Goal: Task Accomplishment & Management: Complete application form

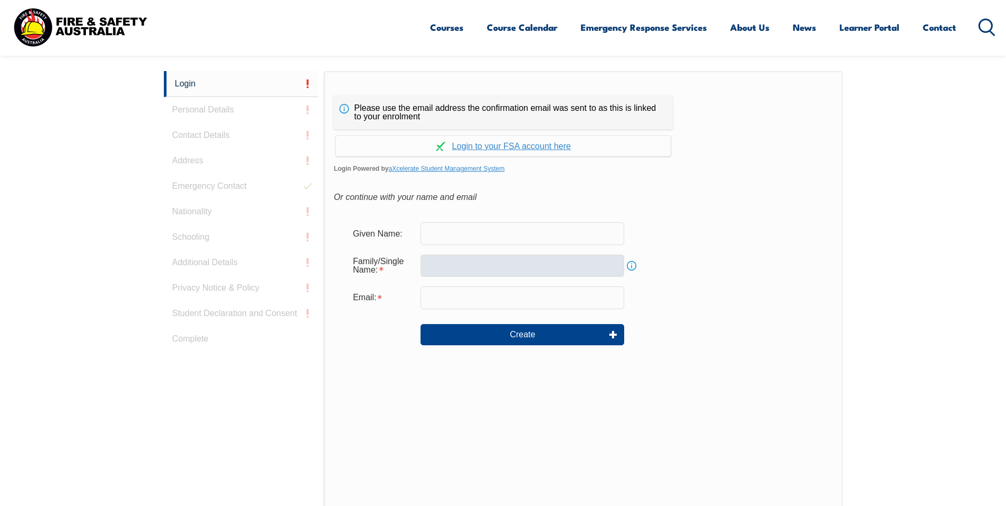
scroll to position [283, 0]
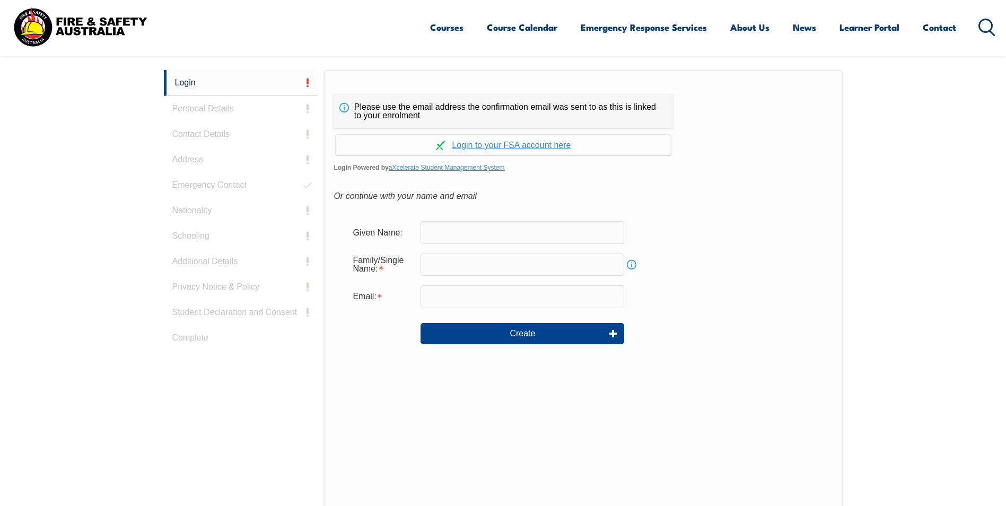
click at [469, 230] on input "text" at bounding box center [522, 232] width 204 height 22
type input "David"
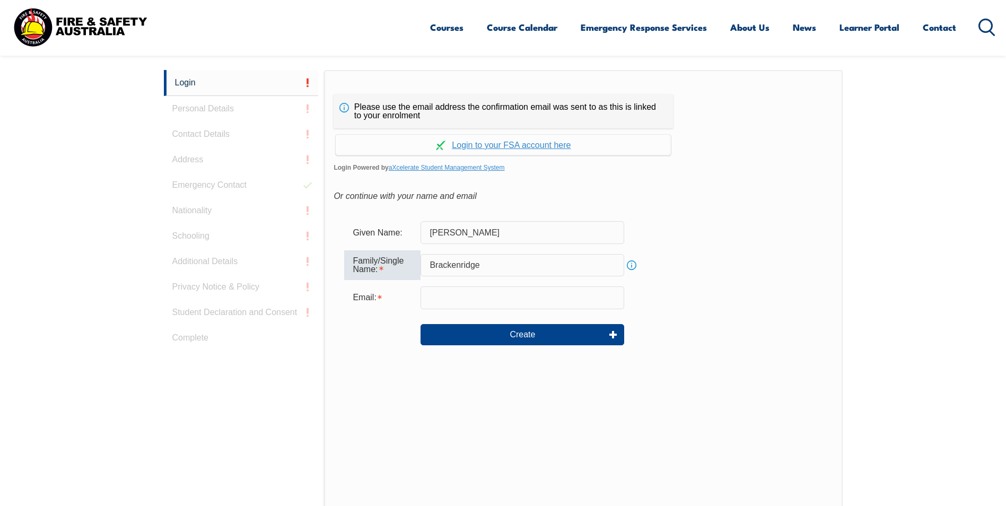
type input "Brackenridge"
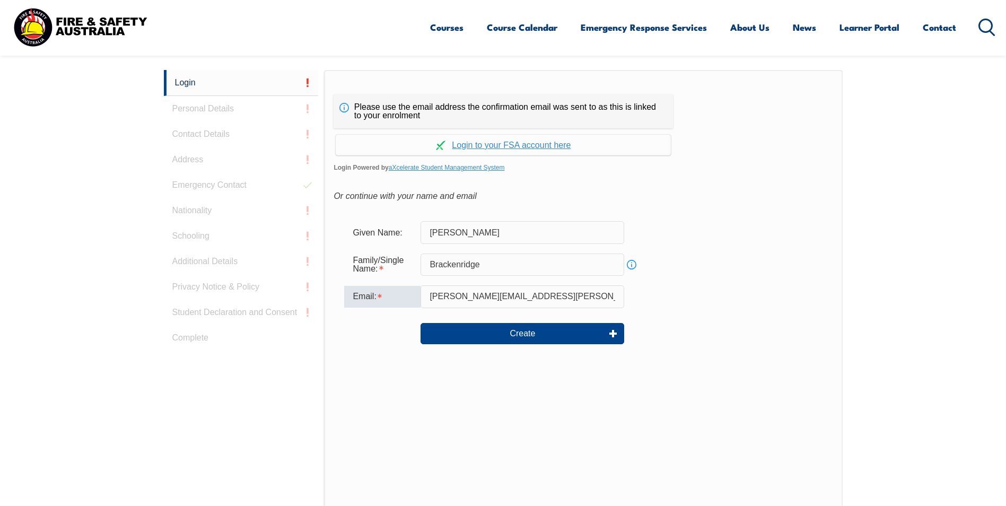
type input "david.brackenridge@bluescopesteel.com"
click at [664, 286] on div "Email: david.brackenridge@bluescopesteel.com" at bounding box center [583, 296] width 478 height 22
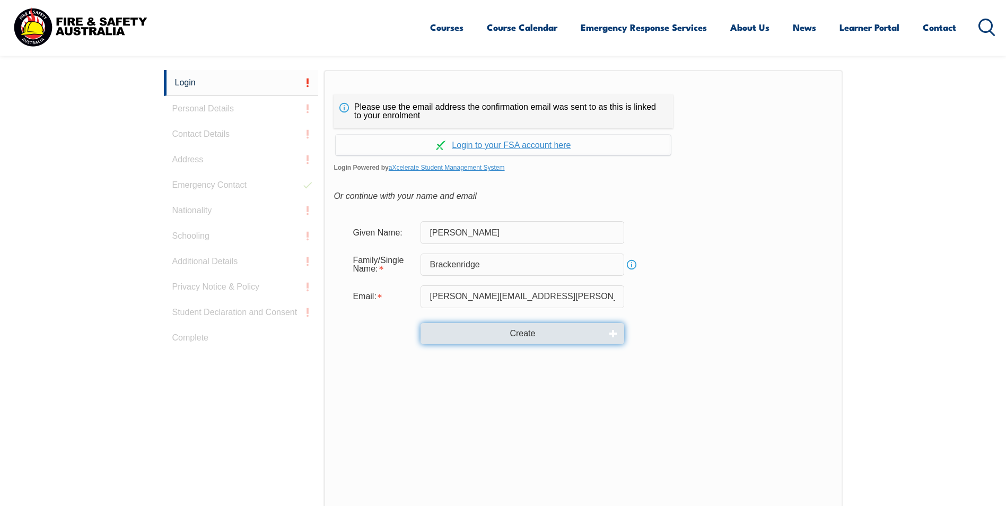
click at [522, 340] on button "Create" at bounding box center [522, 333] width 204 height 21
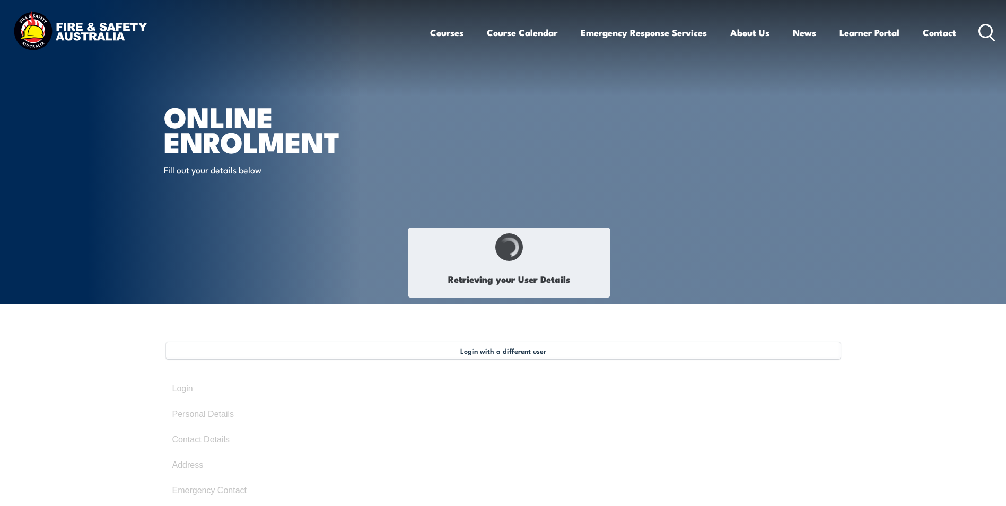
type input "[PERSON_NAME]"
type input "Brackenridge"
type input "EGRJZ37HFA"
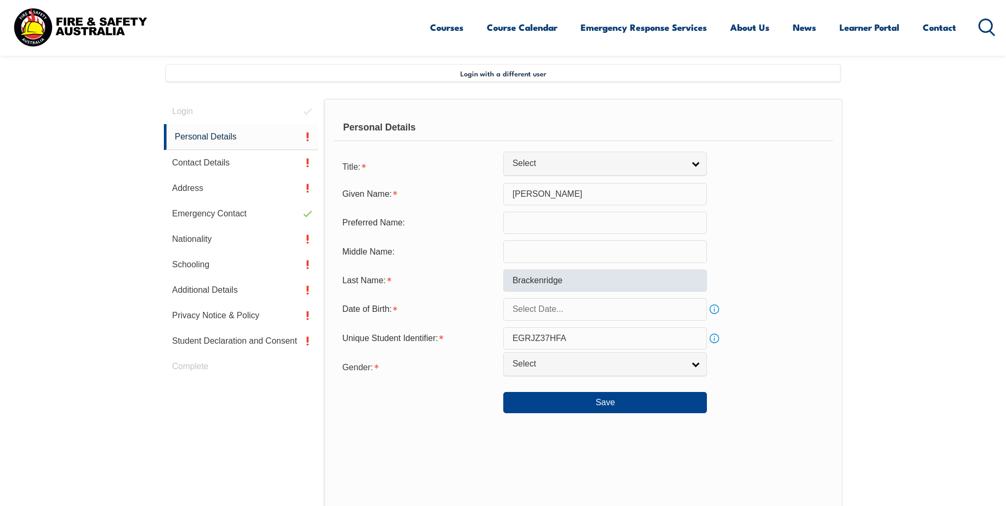
scroll to position [289, 0]
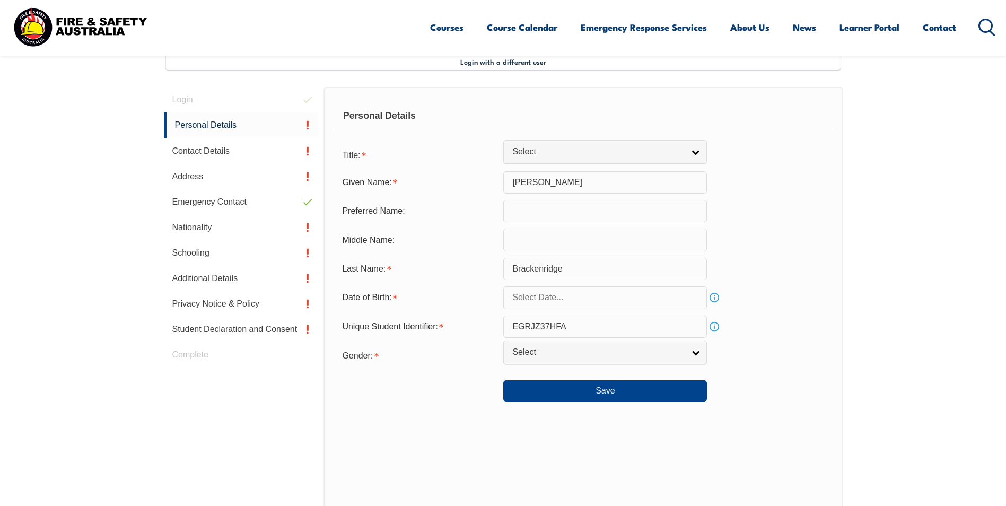
click at [585, 294] on input "text" at bounding box center [605, 297] width 204 height 22
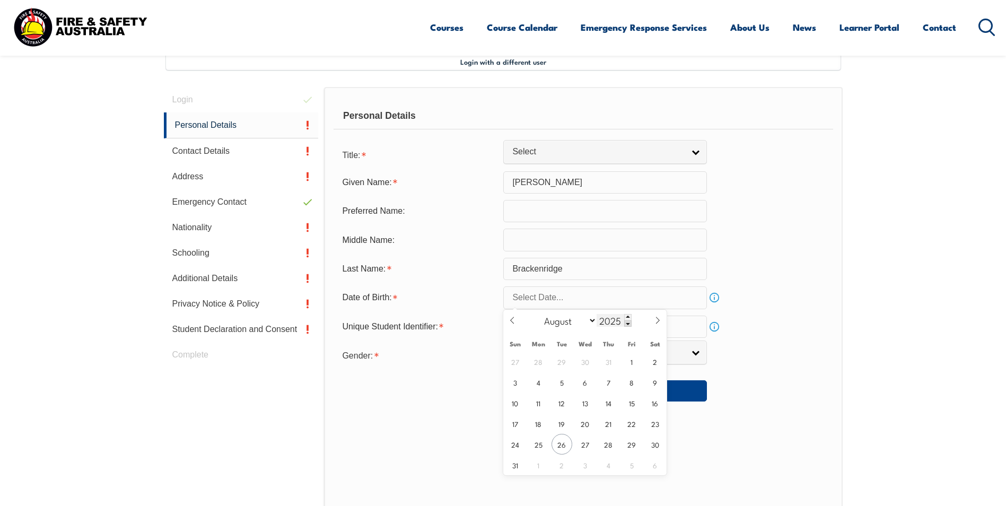
click at [611, 321] on input "2025" at bounding box center [613, 320] width 35 height 13
type input "1999"
click at [534, 388] on span "9" at bounding box center [538, 382] width 21 height 21
type input "August 9, 1999"
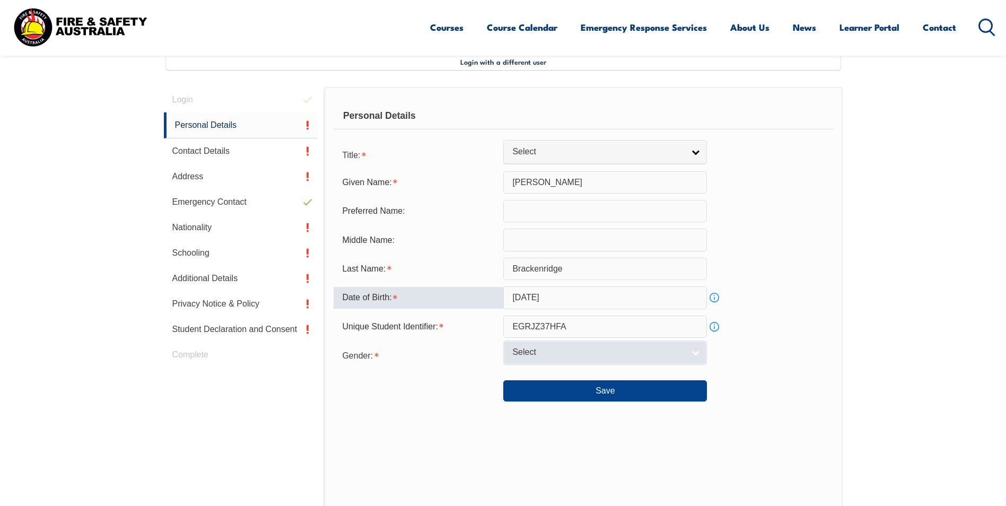
click at [613, 355] on span "Select" at bounding box center [598, 352] width 172 height 11
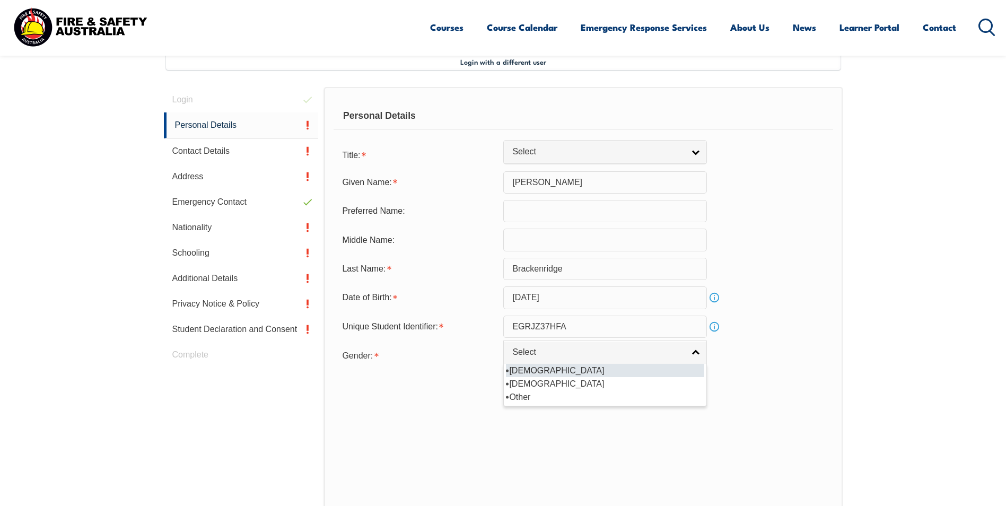
click at [566, 372] on li "Male" at bounding box center [605, 370] width 198 height 13
select select "M"
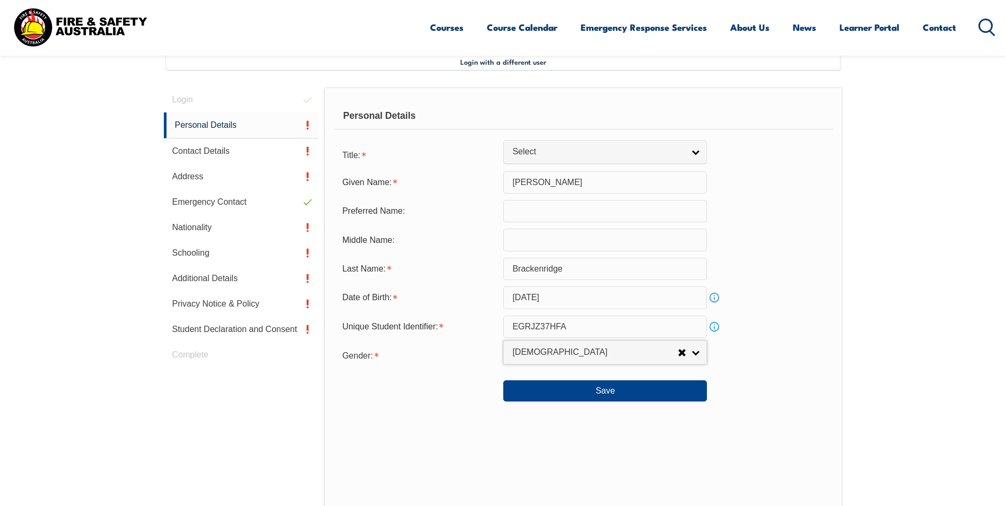
click at [696, 423] on div "Personal Details Title: Mr Mrs Ms Miss Other Select Given Name: David Preferred…" at bounding box center [583, 320] width 518 height 466
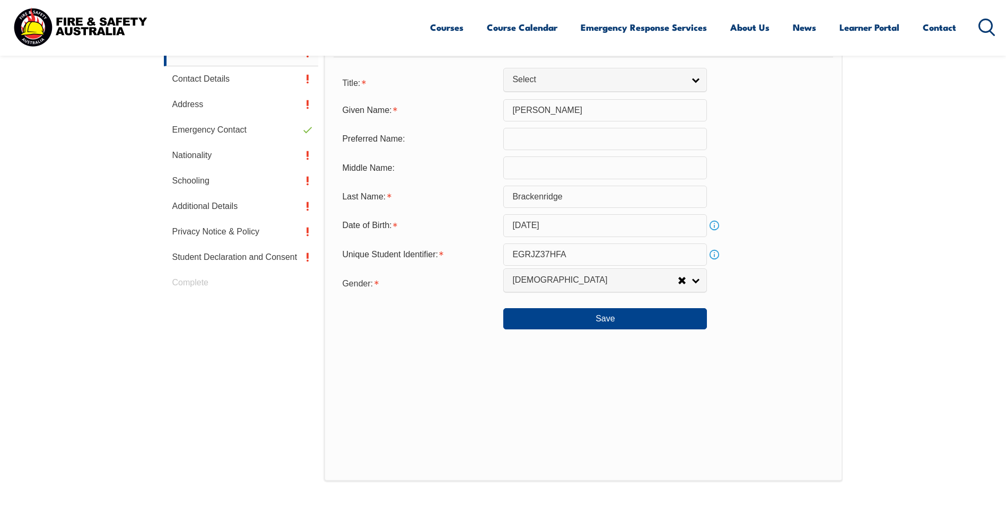
scroll to position [342, 0]
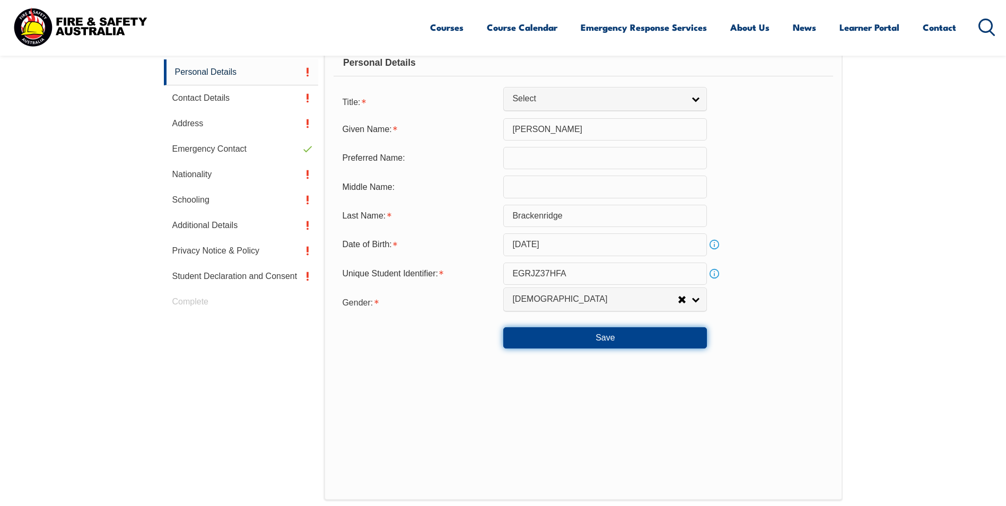
click at [612, 348] on button "Save" at bounding box center [605, 337] width 204 height 21
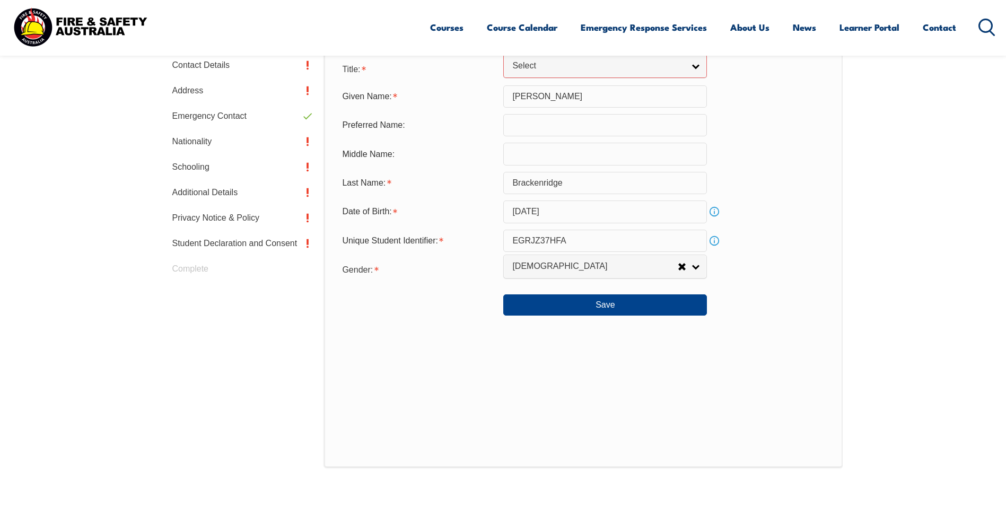
scroll to position [269, 0]
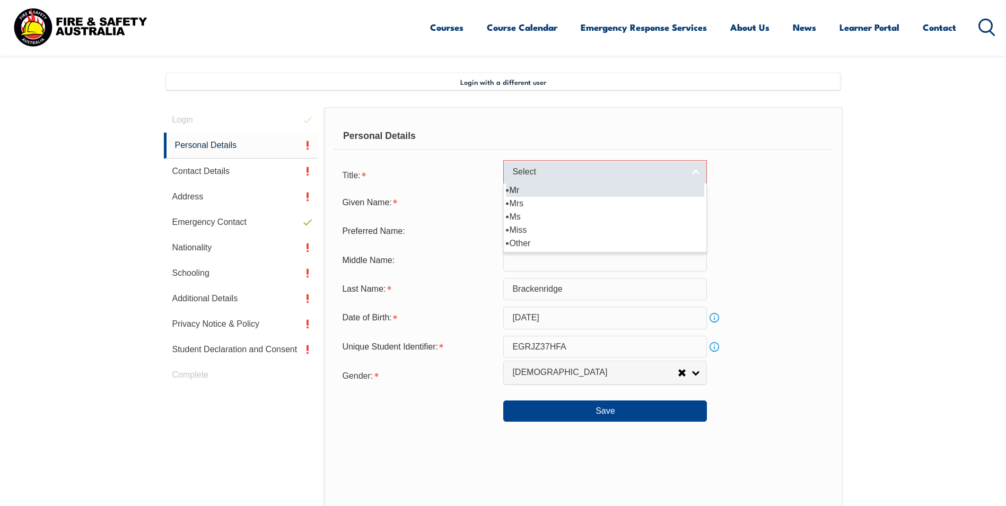
click at [525, 171] on span "Select" at bounding box center [598, 171] width 172 height 11
click at [531, 190] on li "Mr" at bounding box center [605, 189] width 198 height 13
select select "Mr"
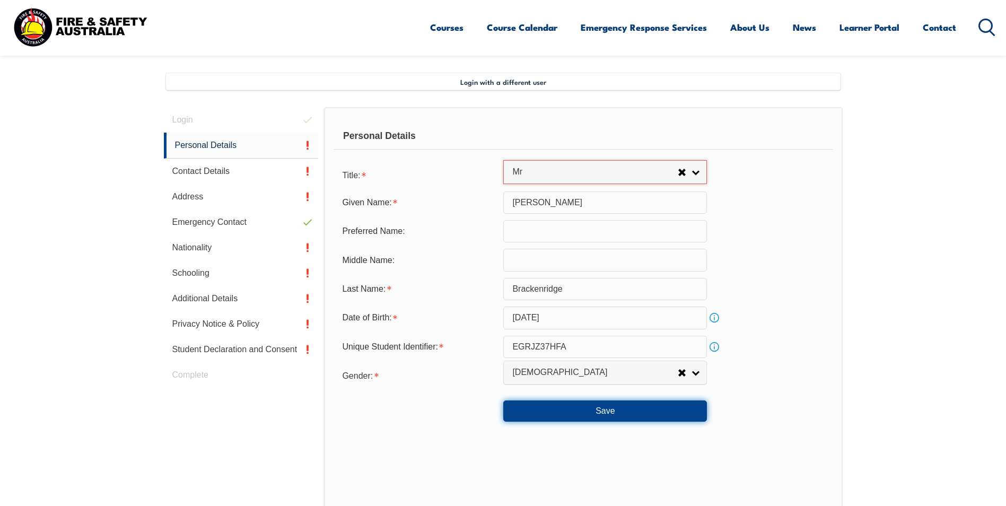
click at [621, 413] on button "Save" at bounding box center [605, 410] width 204 height 21
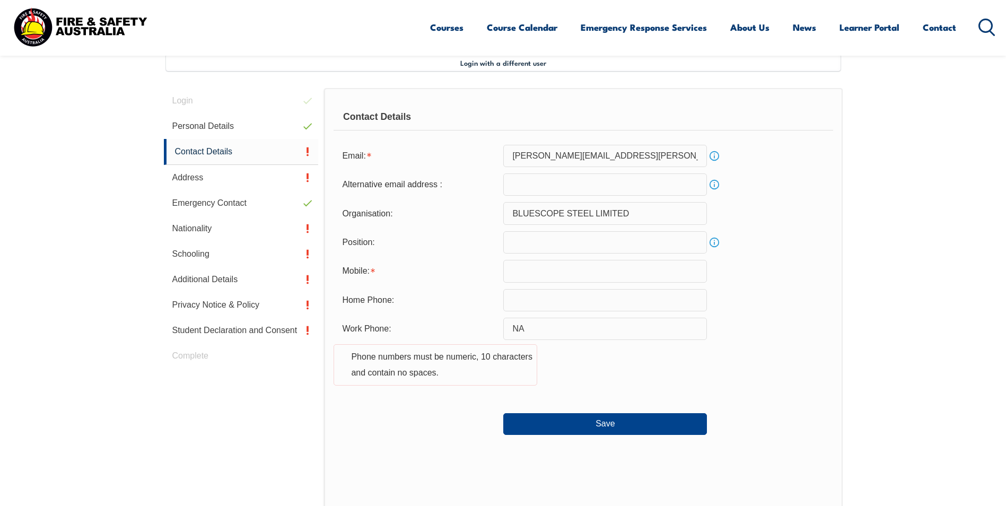
scroll to position [289, 0]
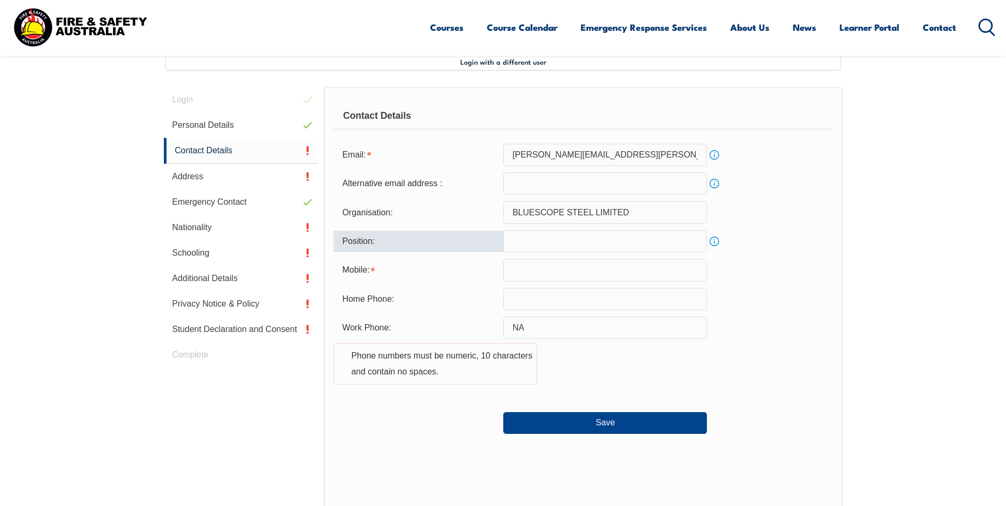
click at [565, 246] on input "text" at bounding box center [605, 241] width 204 height 22
type input "C"
type input "Graduate Automation Engineer"
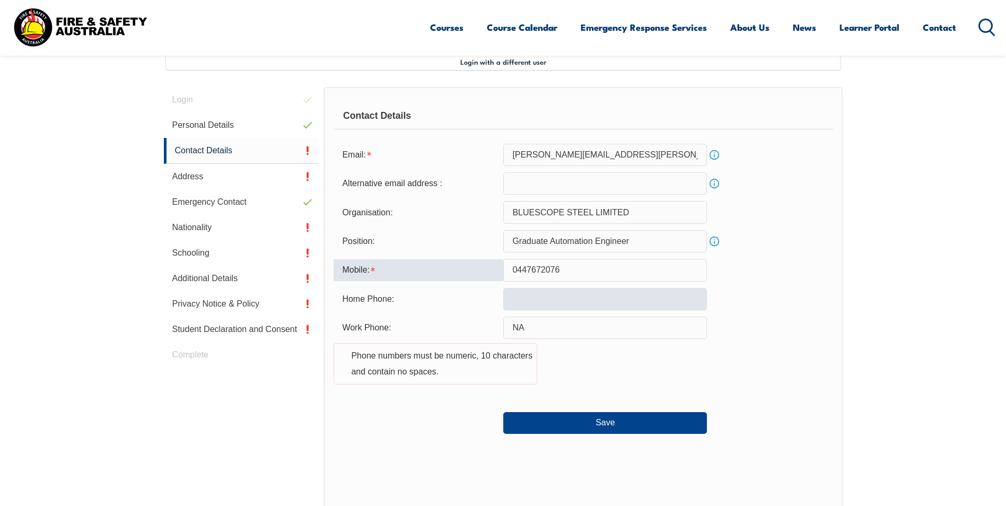
scroll to position [342, 0]
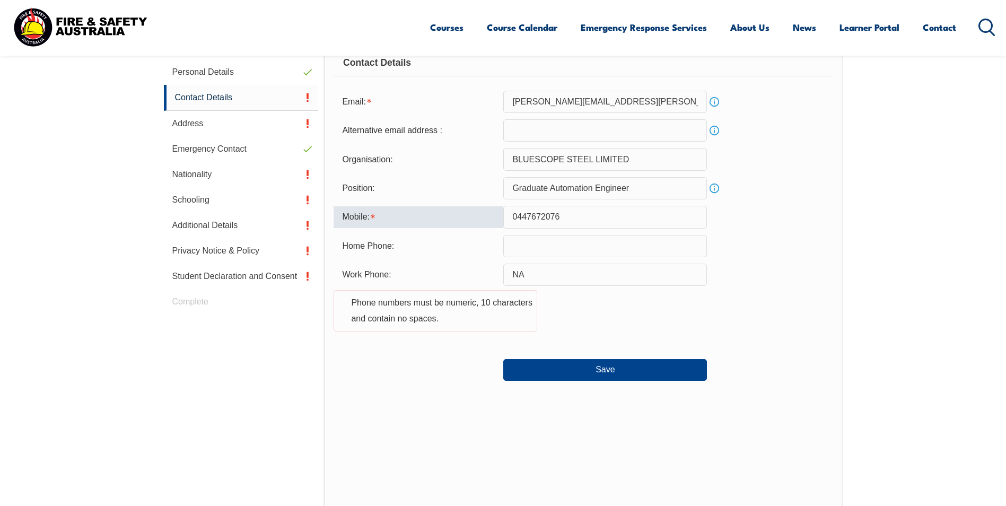
type input "0447672076"
click at [739, 294] on div "Work Phone: NA Phone numbers must be numeric, 10 characters and contain no spac…" at bounding box center [582, 303] width 499 height 81
click at [639, 244] on input "text" at bounding box center [605, 246] width 204 height 22
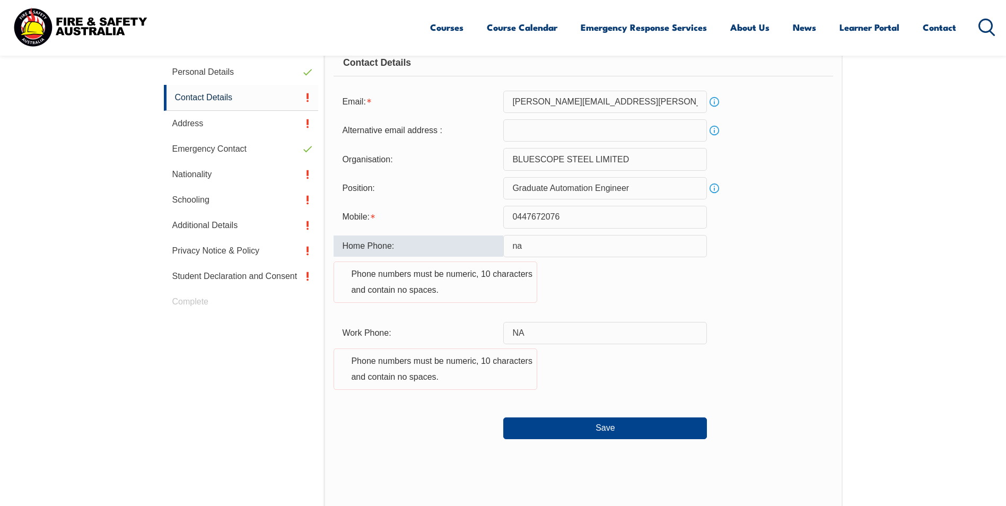
type input "n"
type input "B"
type input "N"
click at [772, 300] on div "Home Phone: Phone numbers must be numeric, 10 characters and contain no spaces." at bounding box center [582, 275] width 499 height 81
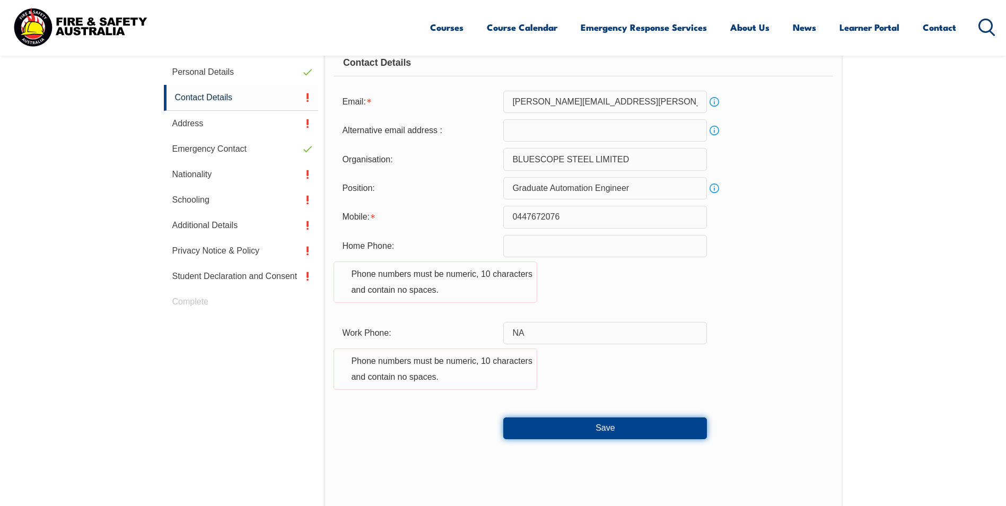
click at [628, 426] on button "Save" at bounding box center [605, 427] width 204 height 21
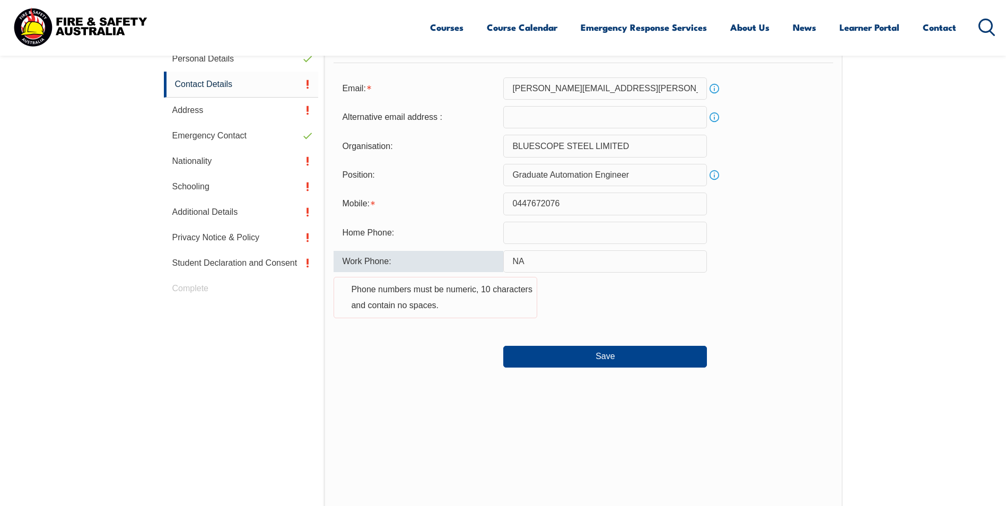
scroll to position [340, 0]
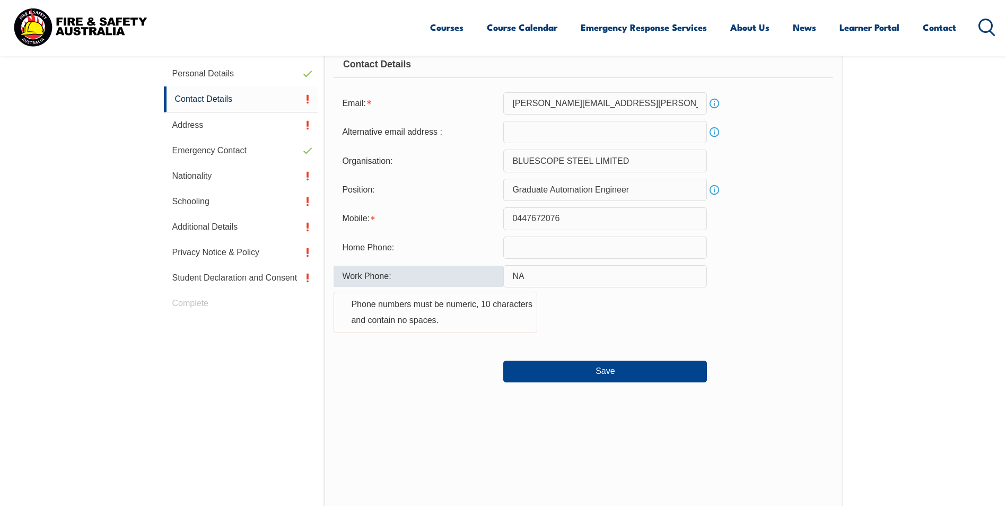
type input "N"
click at [622, 376] on button "Save" at bounding box center [605, 370] width 204 height 21
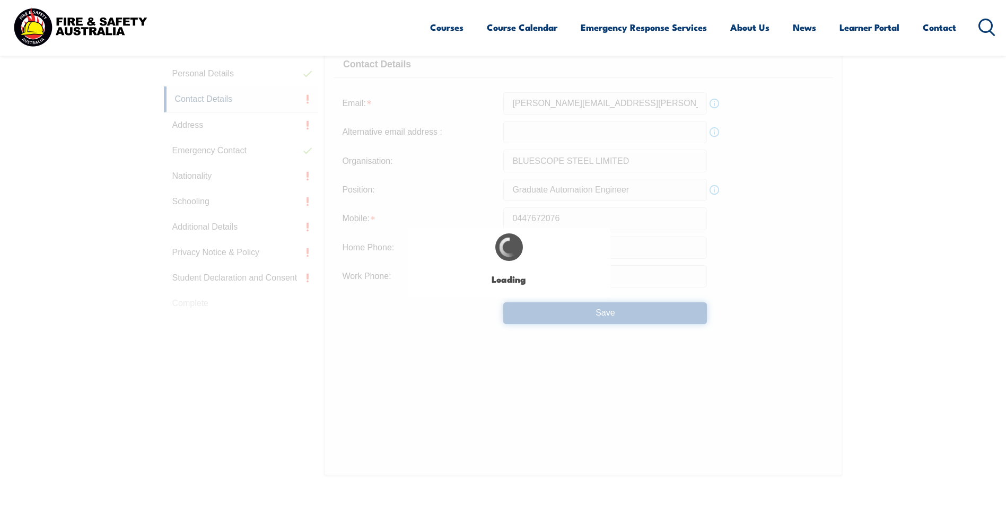
type input "NA"
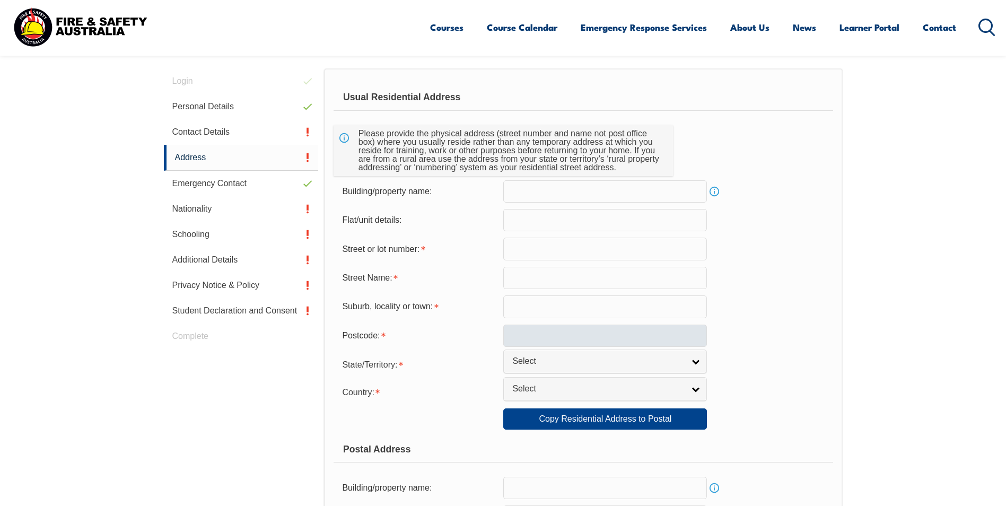
scroll to position [289, 0]
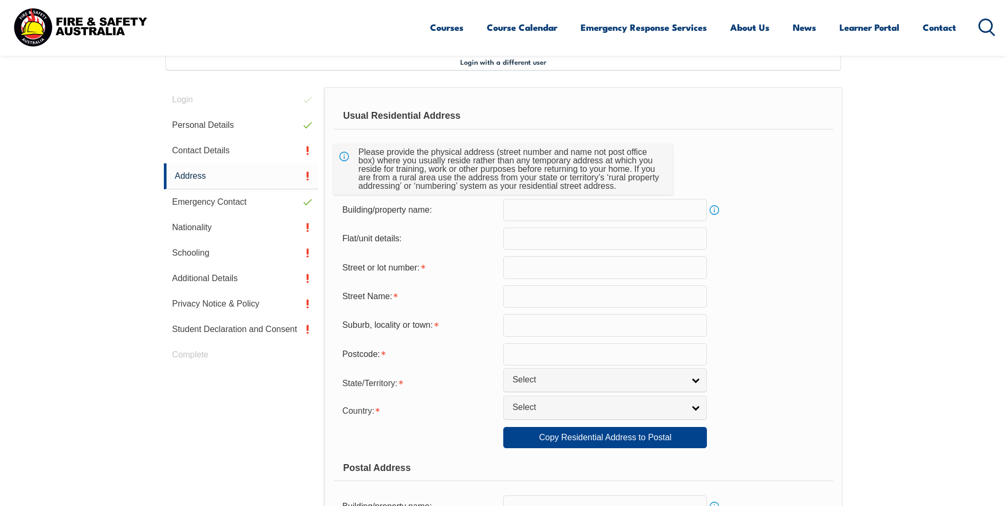
click at [598, 243] on input "text" at bounding box center [605, 238] width 204 height 22
click at [607, 260] on input "text" at bounding box center [605, 267] width 204 height 22
type input "71"
type input "k"
type input "Kars Street"
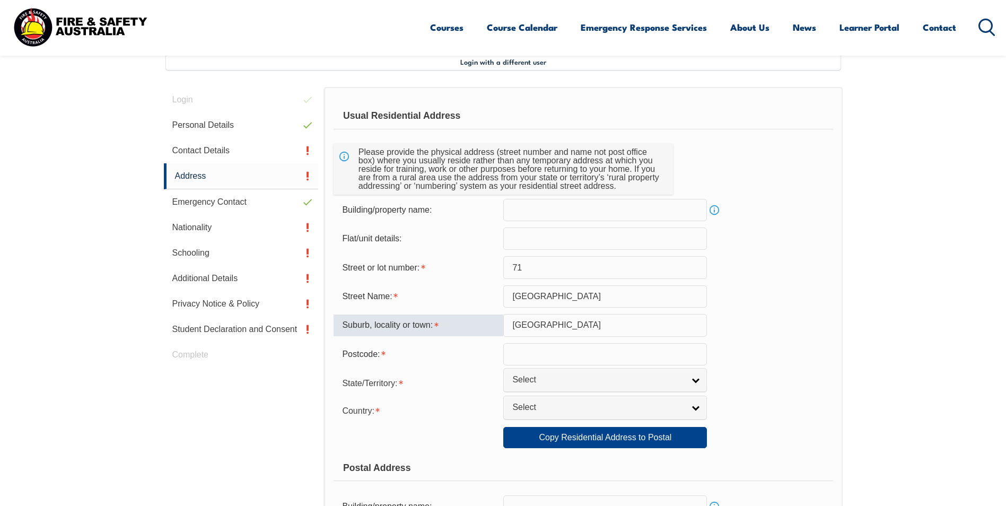
type input "Frankston South"
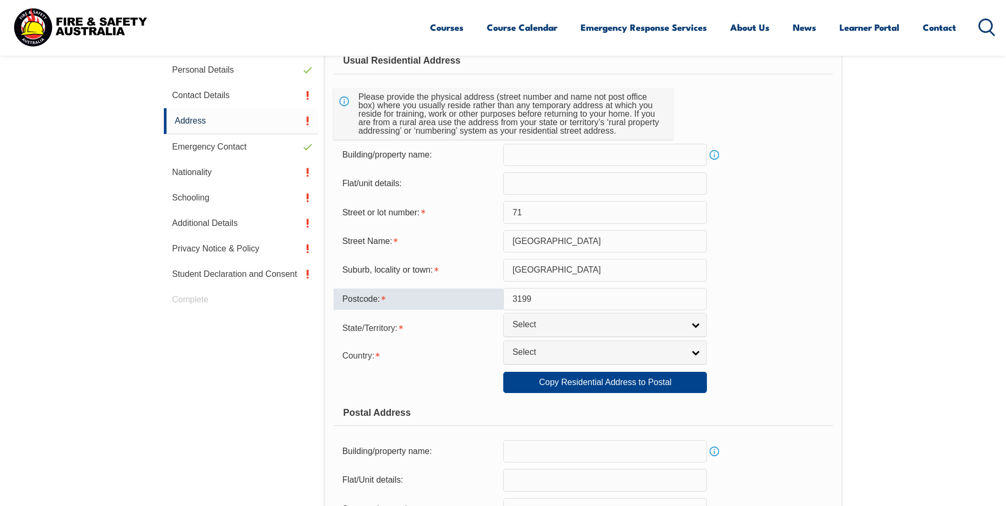
scroll to position [395, 0]
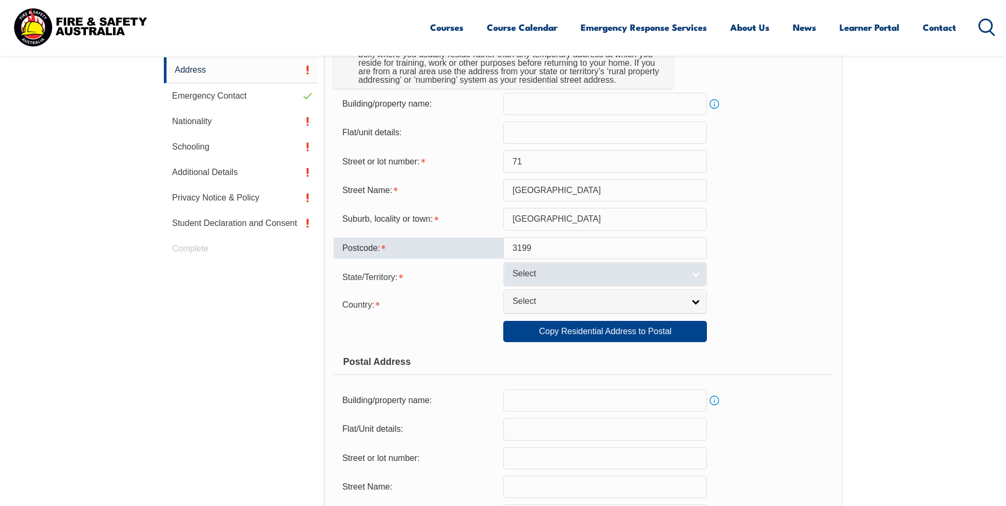
type input "3199"
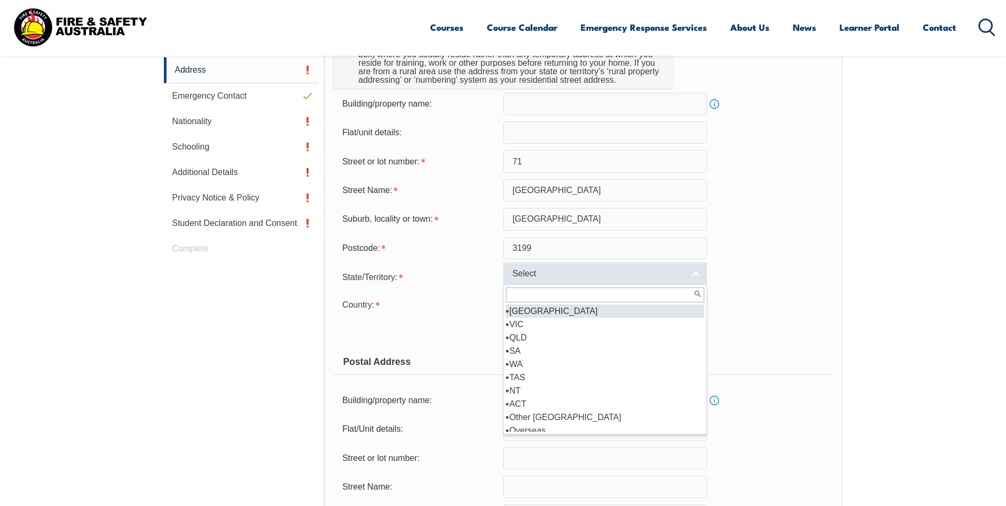
click at [576, 263] on link "Select" at bounding box center [605, 274] width 204 height 24
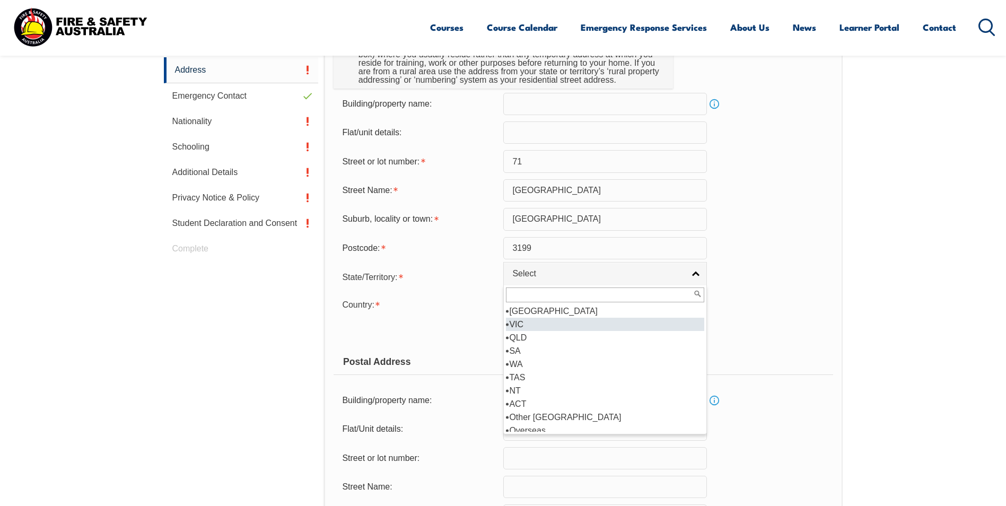
click at [554, 329] on li "VIC" at bounding box center [605, 324] width 198 height 13
select select "VIC"
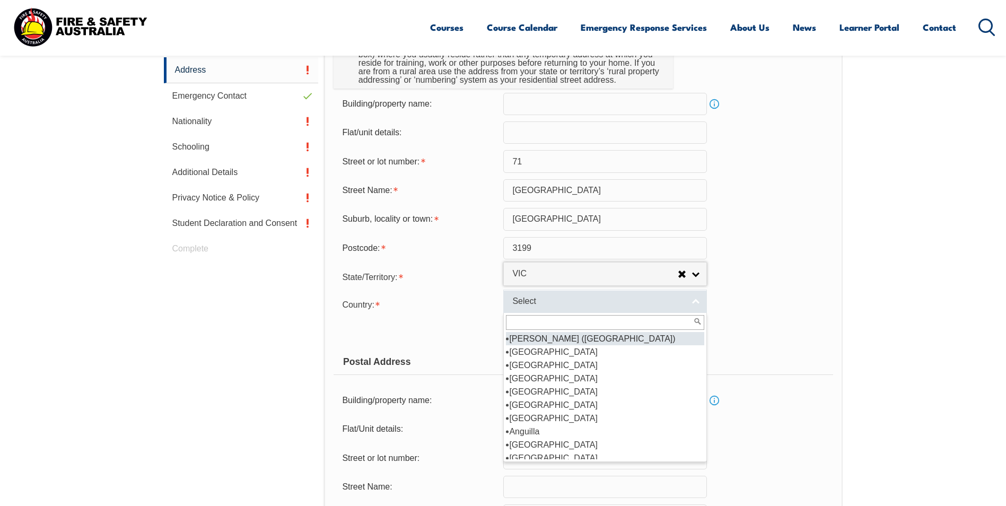
click at [571, 307] on span "Select" at bounding box center [598, 301] width 172 height 11
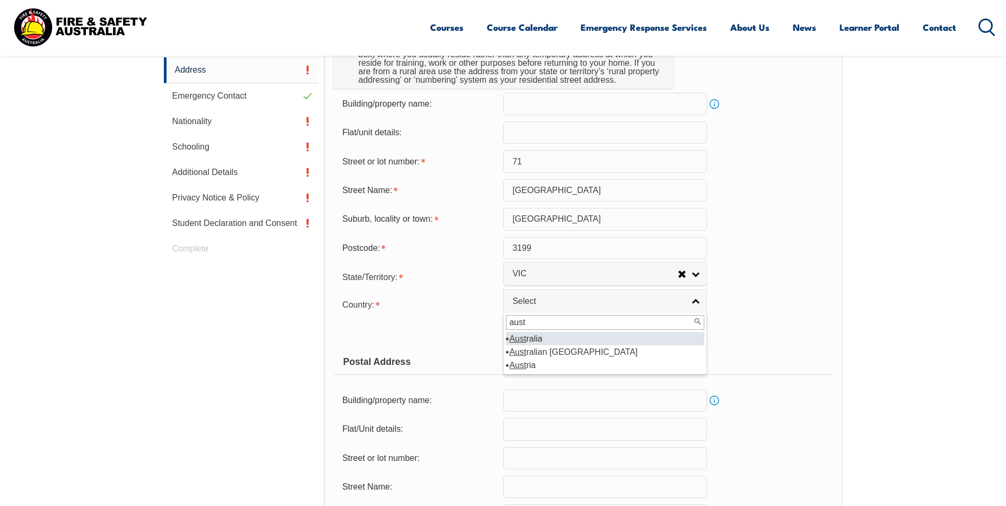
type input "aust"
click at [567, 334] on li "Aust ralia" at bounding box center [605, 338] width 198 height 13
select select "1101"
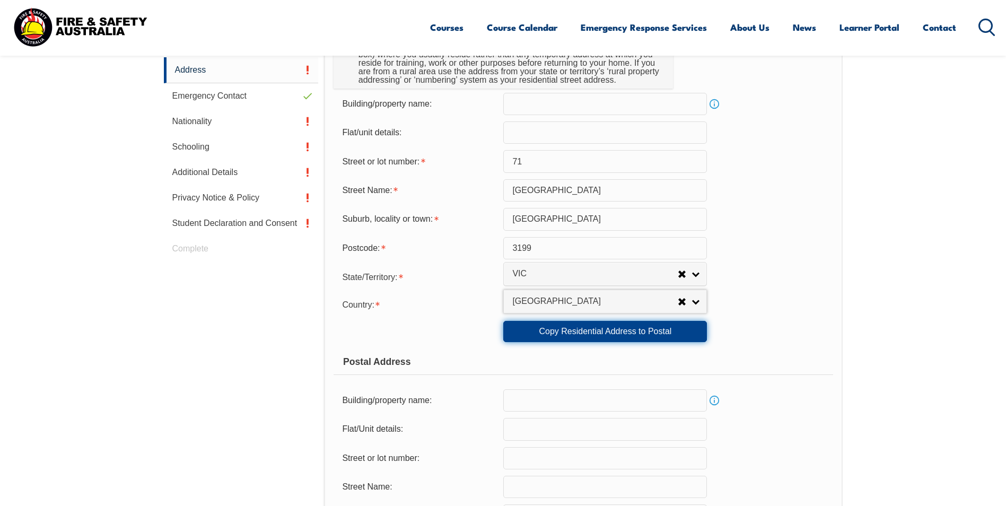
click at [661, 329] on link "Copy Residential Address to Postal" at bounding box center [605, 331] width 204 height 21
type input "71"
type input "Kars Street"
type input "Frankston South"
select select "VIC"
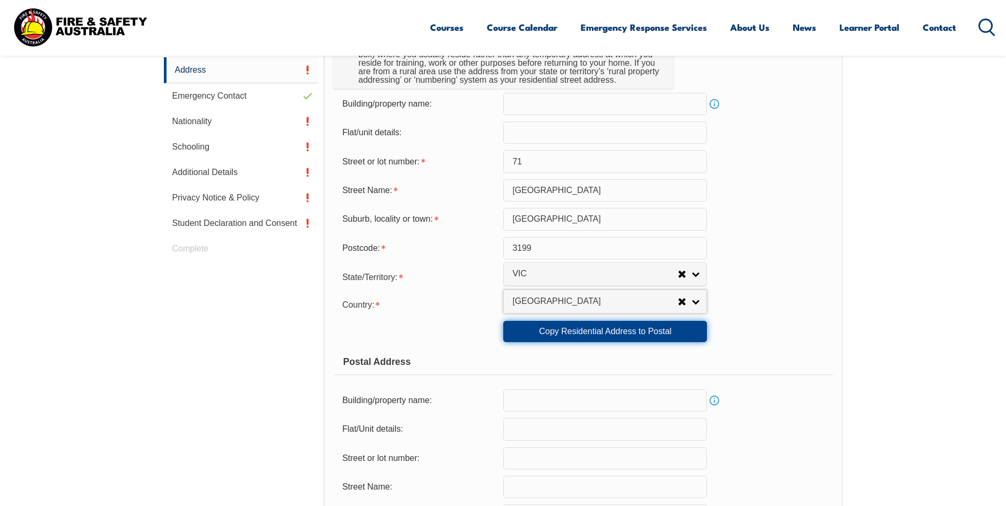
type input "3199"
select select "1101"
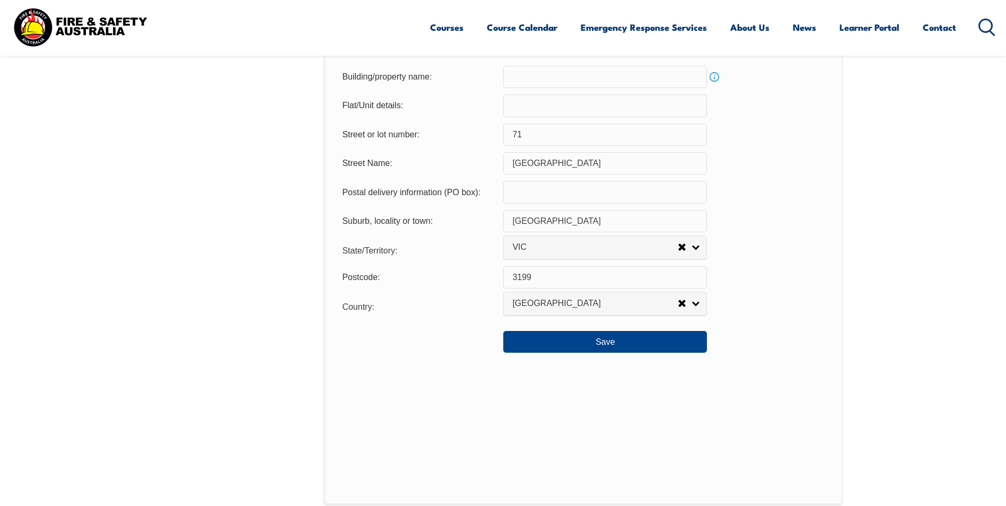
scroll to position [766, 0]
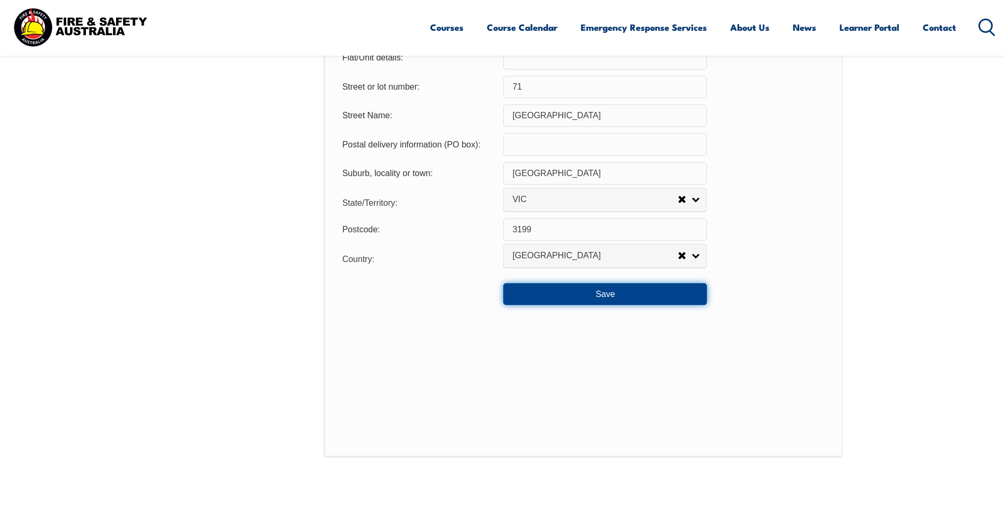
click at [582, 290] on button "Save" at bounding box center [605, 293] width 204 height 21
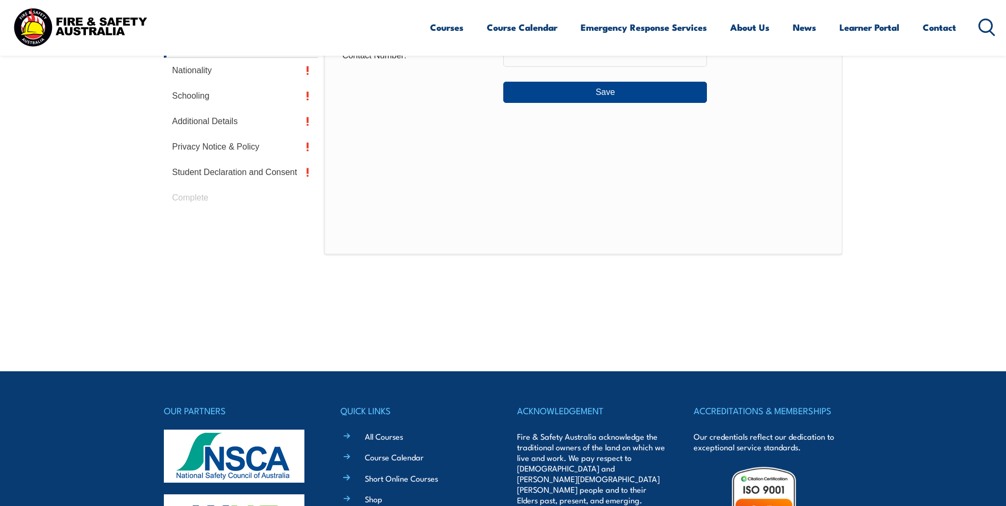
scroll to position [289, 0]
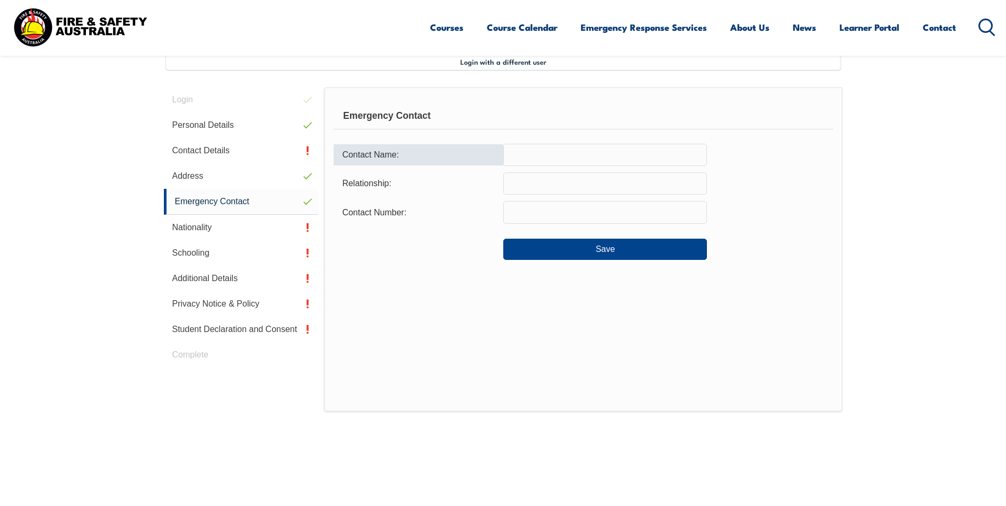
click at [578, 162] on input "text" at bounding box center [605, 155] width 204 height 22
type input "Rod Brackenridge"
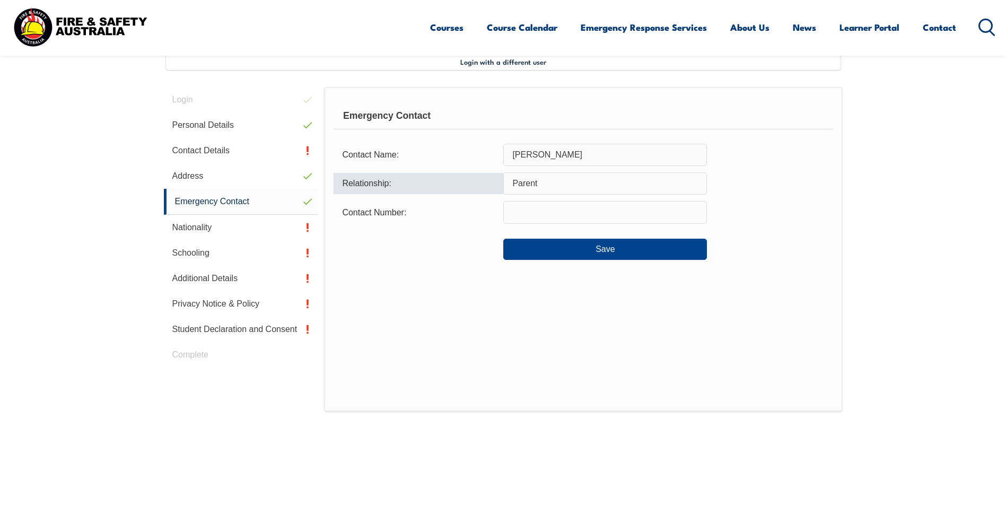
type input "Parent"
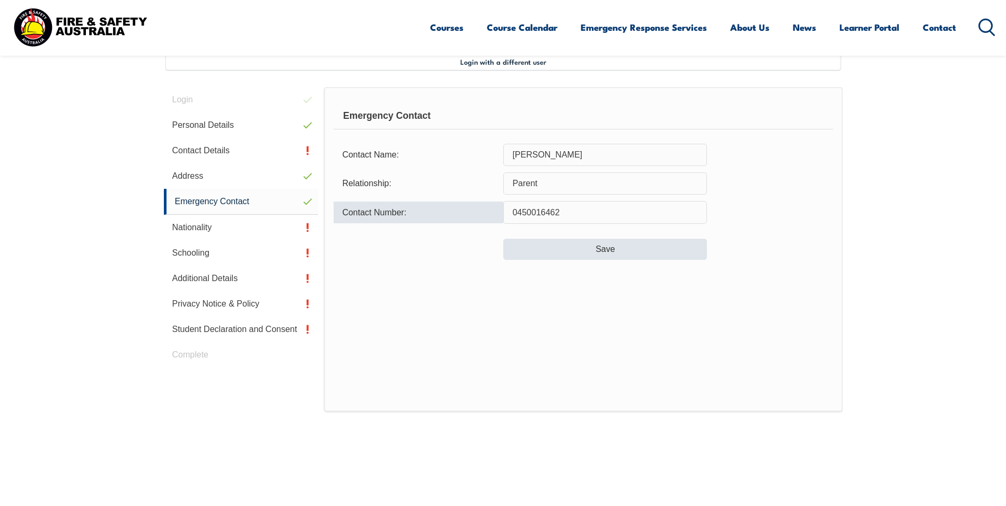
type input "0450016462"
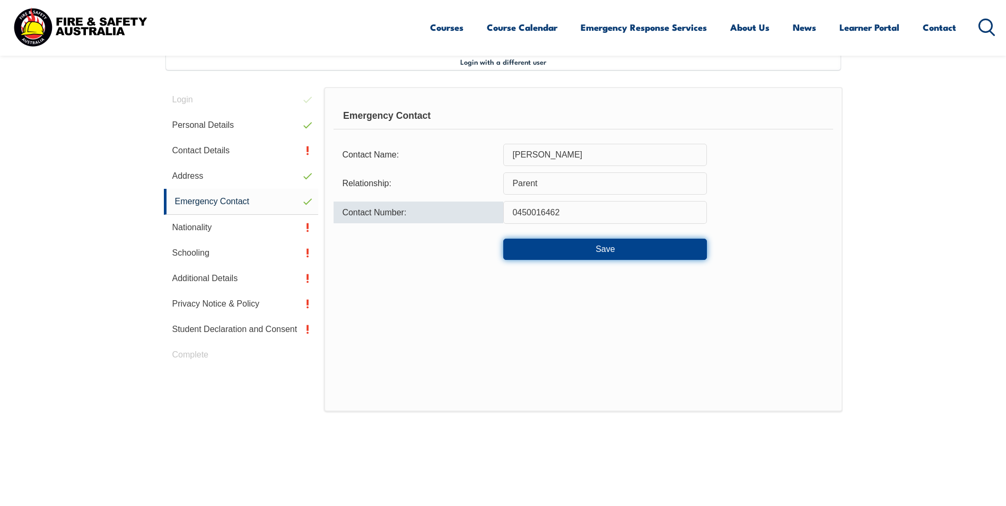
click at [623, 247] on button "Save" at bounding box center [605, 249] width 204 height 21
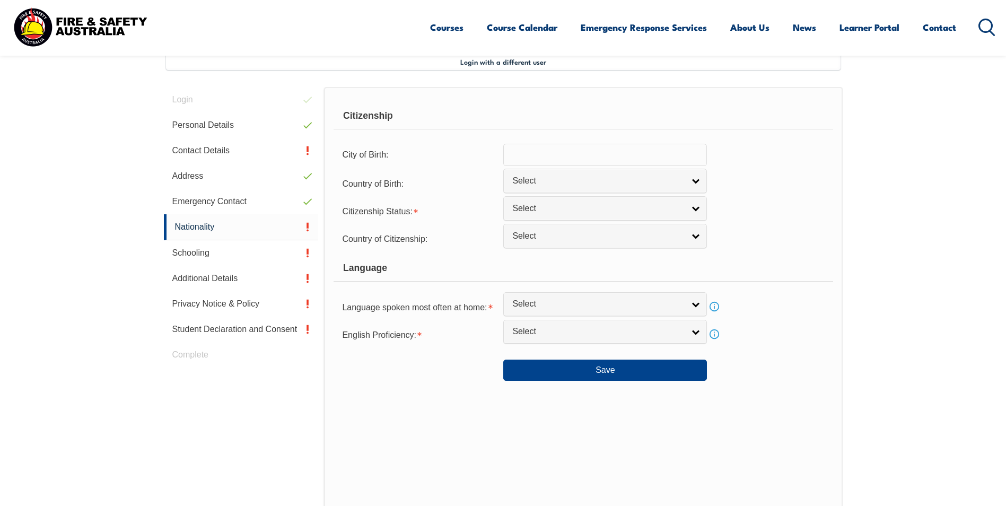
click at [558, 161] on input "text" at bounding box center [605, 155] width 204 height 22
type input "A"
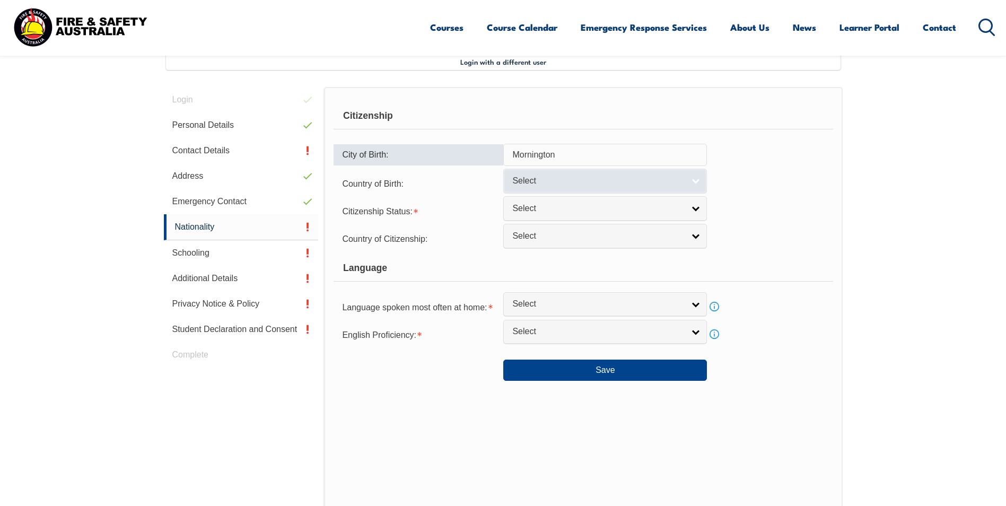
type input "Mornington"
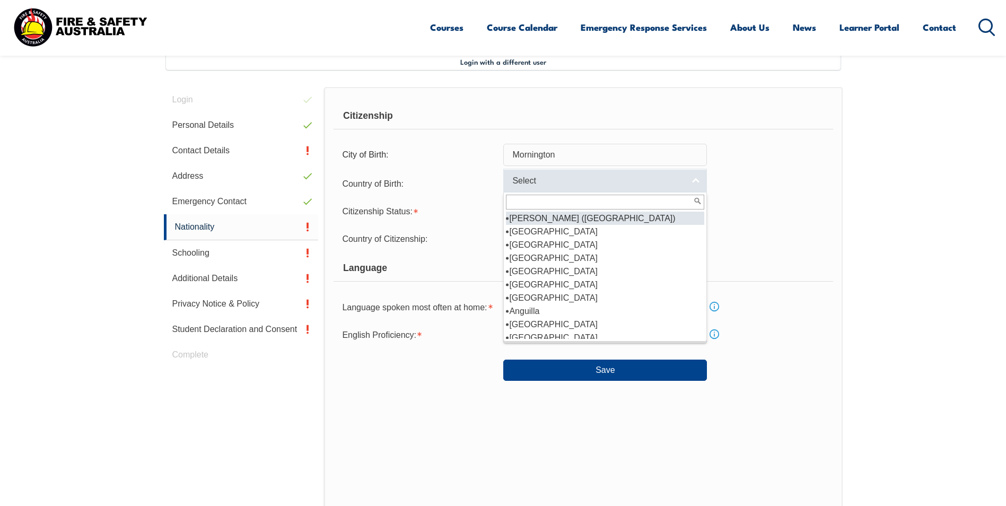
click at [632, 188] on link "Select" at bounding box center [605, 181] width 204 height 24
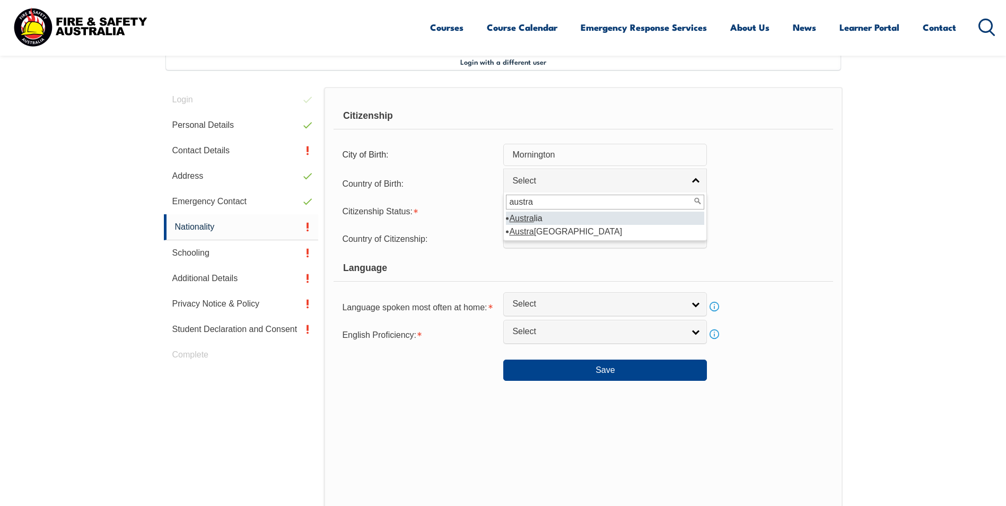
type input "austra"
click at [525, 215] on em "Austra" at bounding box center [521, 218] width 24 height 9
select select "1101"
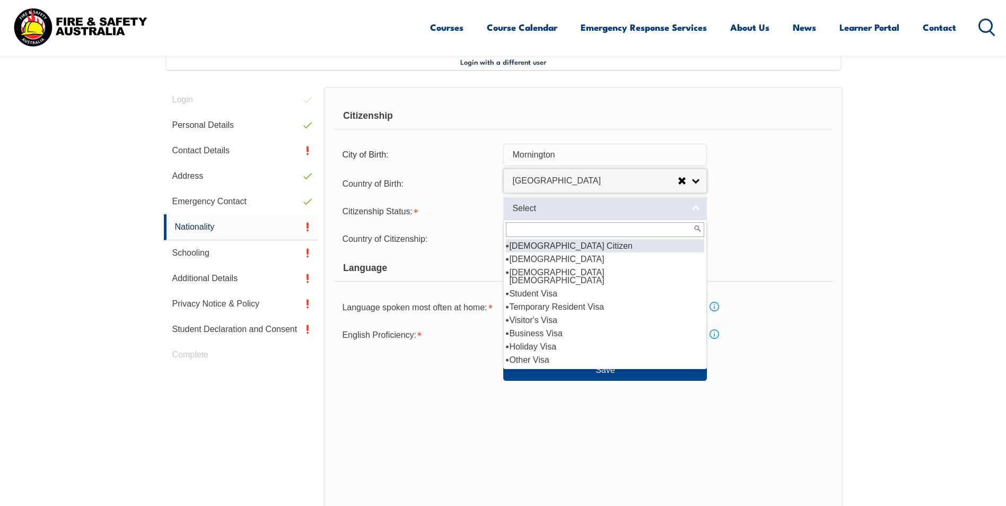
click at [540, 205] on span "Select" at bounding box center [598, 208] width 172 height 11
click at [561, 242] on li "Australian Citizen" at bounding box center [605, 245] width 198 height 13
select select "1"
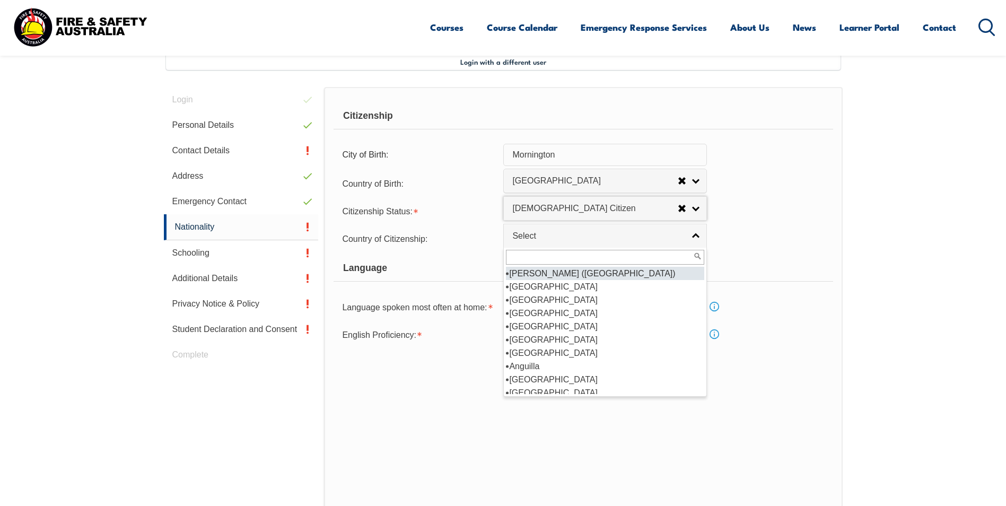
click at [561, 242] on link "Select" at bounding box center [605, 236] width 204 height 24
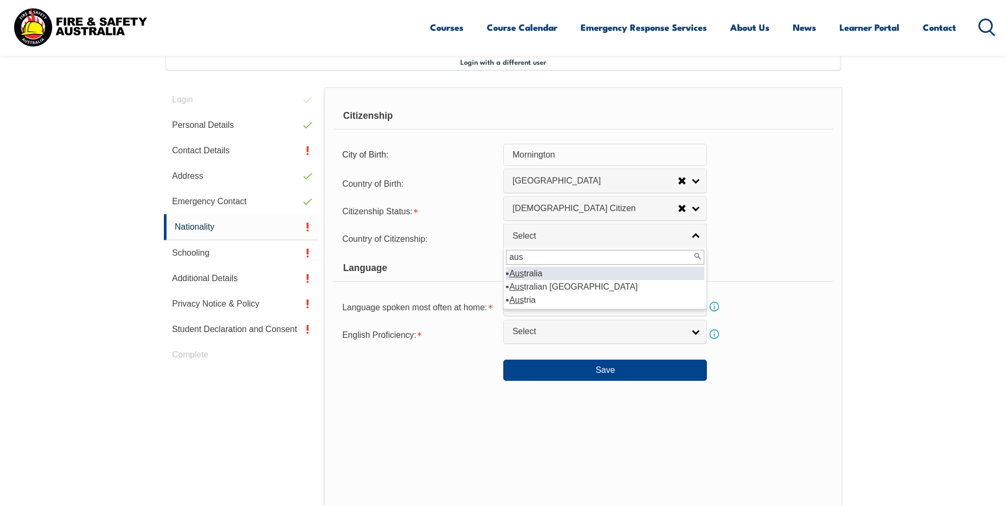
type input "aus"
click at [543, 278] on li "Aus tralia" at bounding box center [605, 273] width 198 height 13
select select "1101"
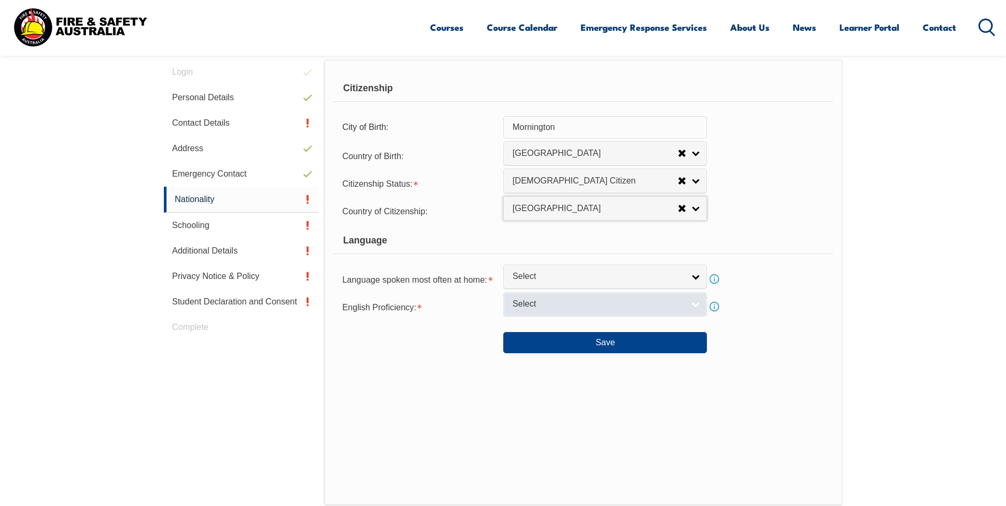
scroll to position [342, 0]
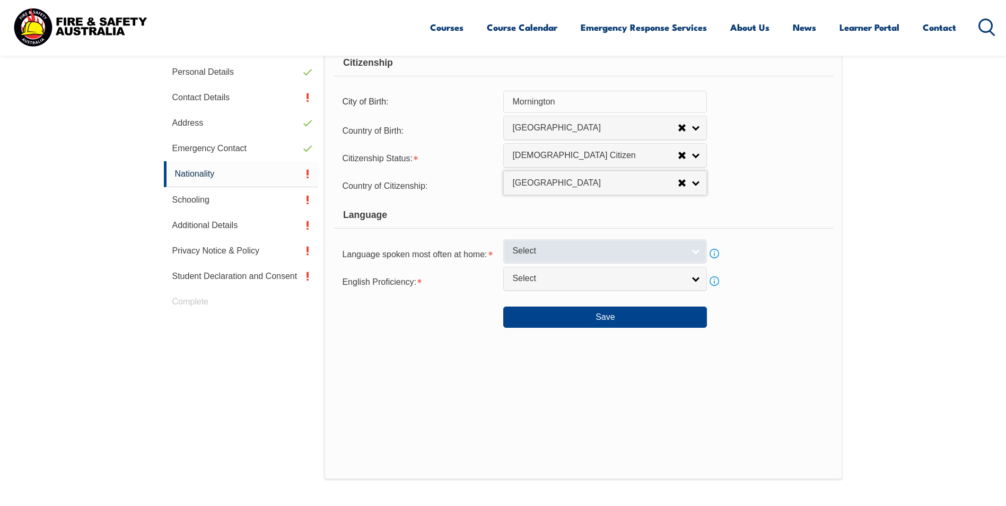
click at [527, 247] on span "Select" at bounding box center [598, 250] width 172 height 11
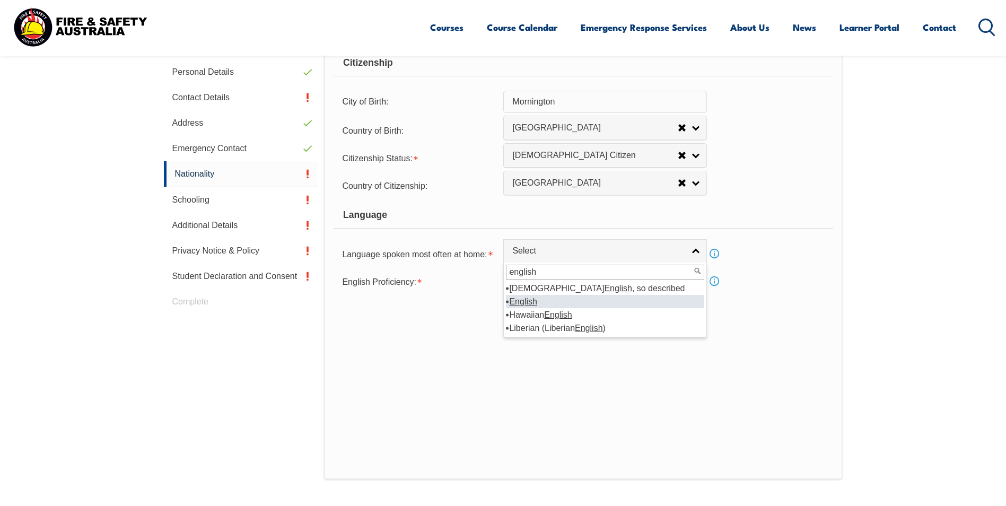
type input "english"
click at [538, 298] on li "English" at bounding box center [605, 301] width 198 height 13
select select "1201"
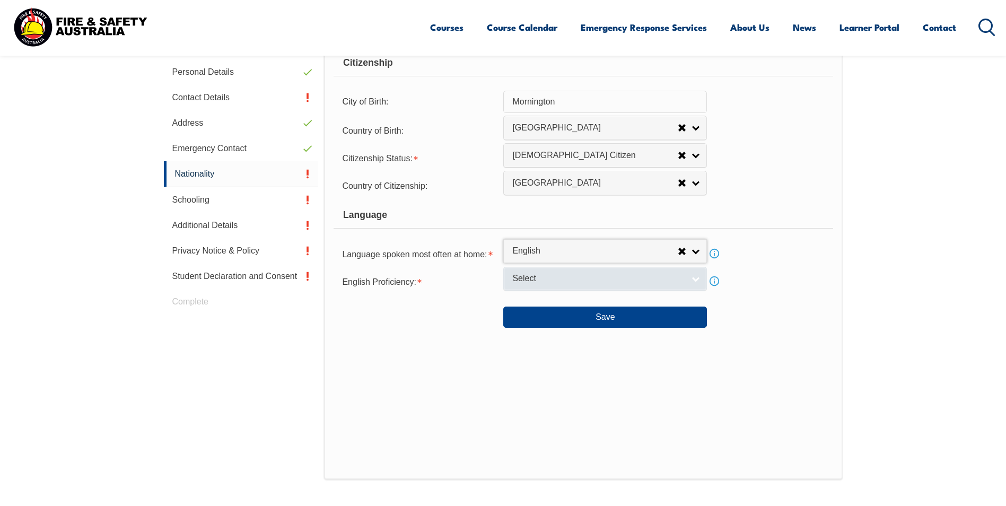
click at [548, 283] on span "Select" at bounding box center [598, 278] width 172 height 11
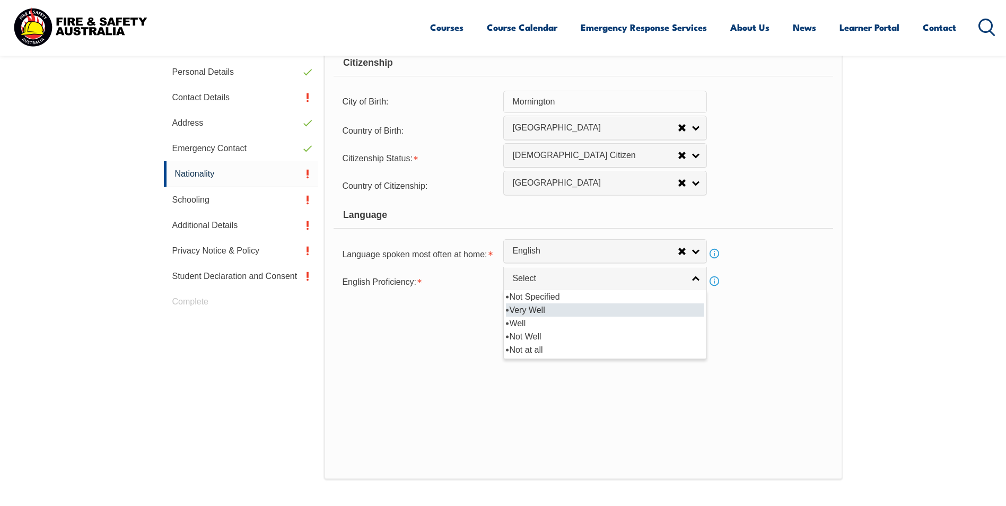
click at [558, 314] on li "Very Well" at bounding box center [605, 309] width 198 height 13
select select "1"
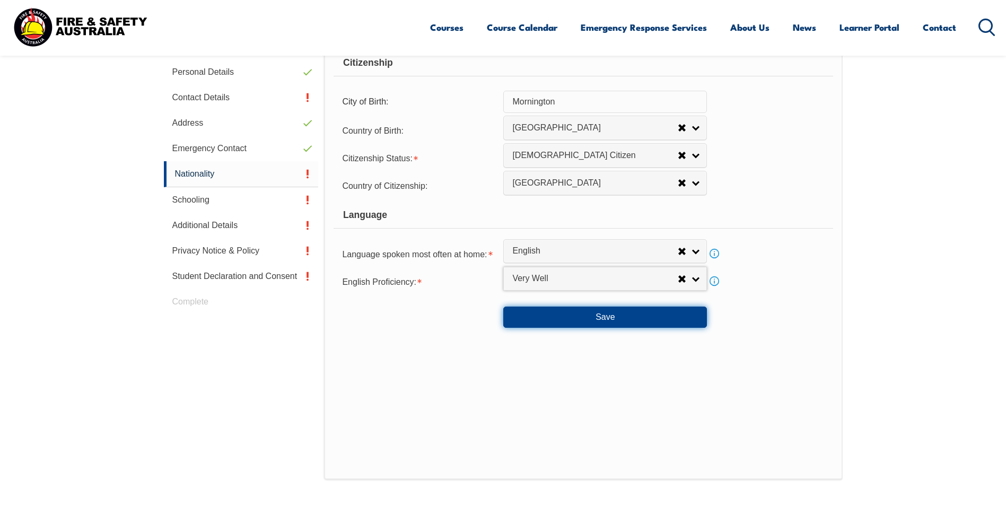
click at [622, 322] on button "Save" at bounding box center [605, 316] width 204 height 21
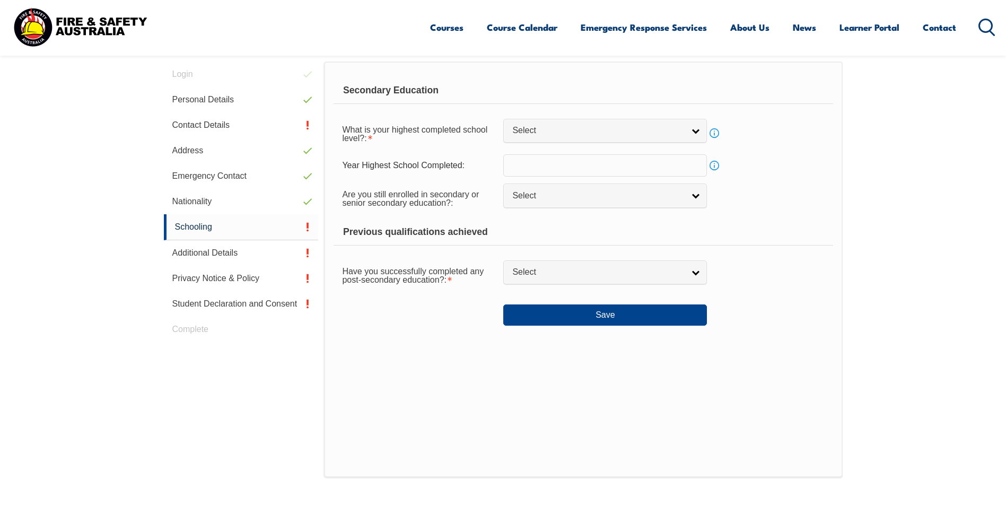
scroll to position [289, 0]
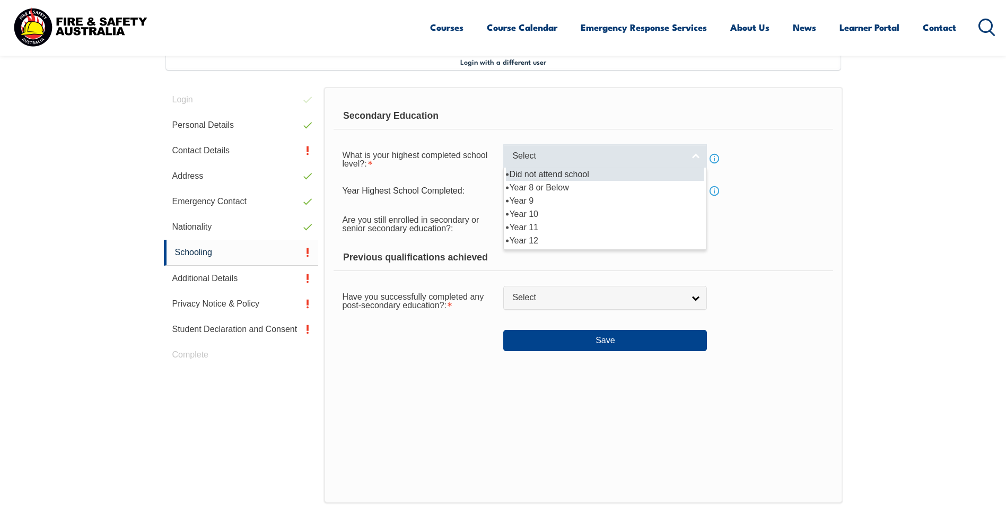
click at [608, 162] on link "Select" at bounding box center [605, 156] width 204 height 24
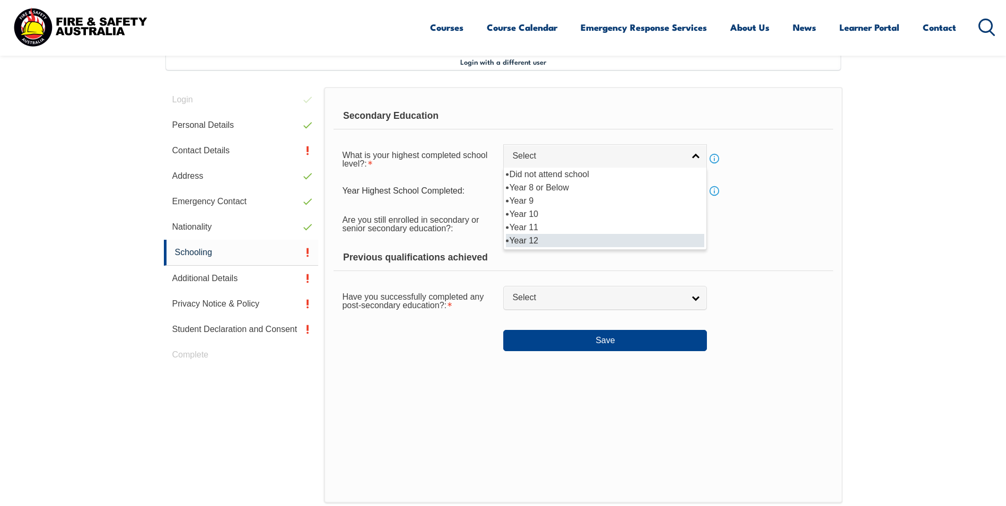
click at [571, 242] on li "Year 12" at bounding box center [605, 240] width 198 height 13
select select "12"
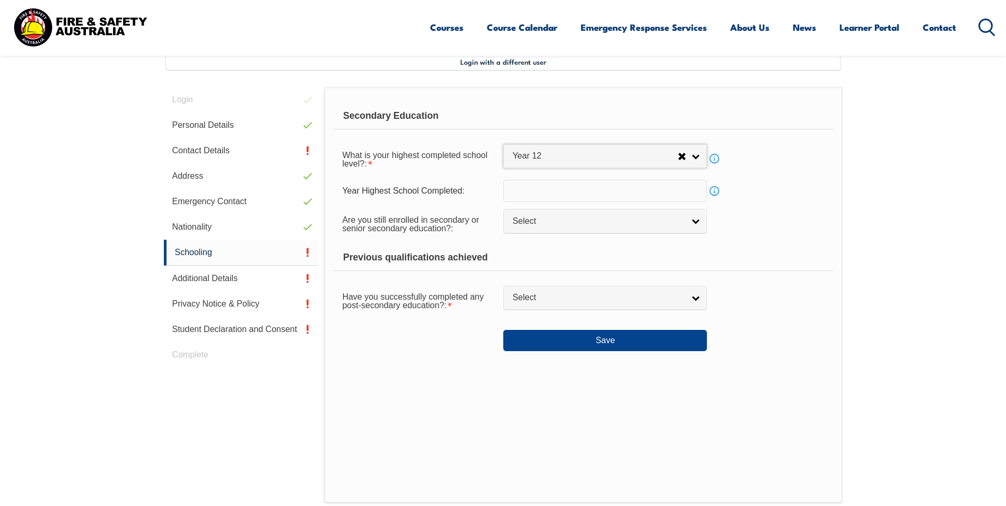
click at [560, 193] on input "text" at bounding box center [605, 191] width 204 height 22
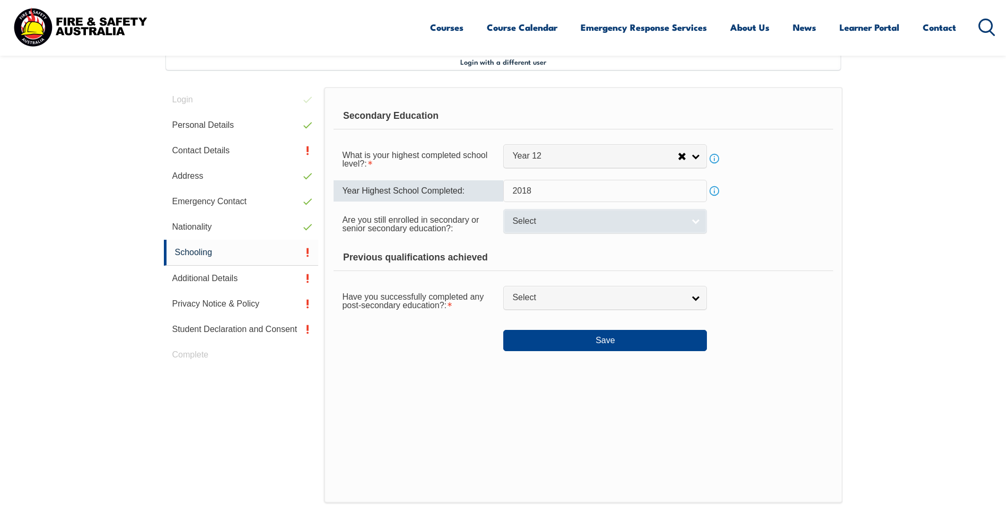
type input "2018"
click at [561, 224] on span "Select" at bounding box center [598, 221] width 172 height 11
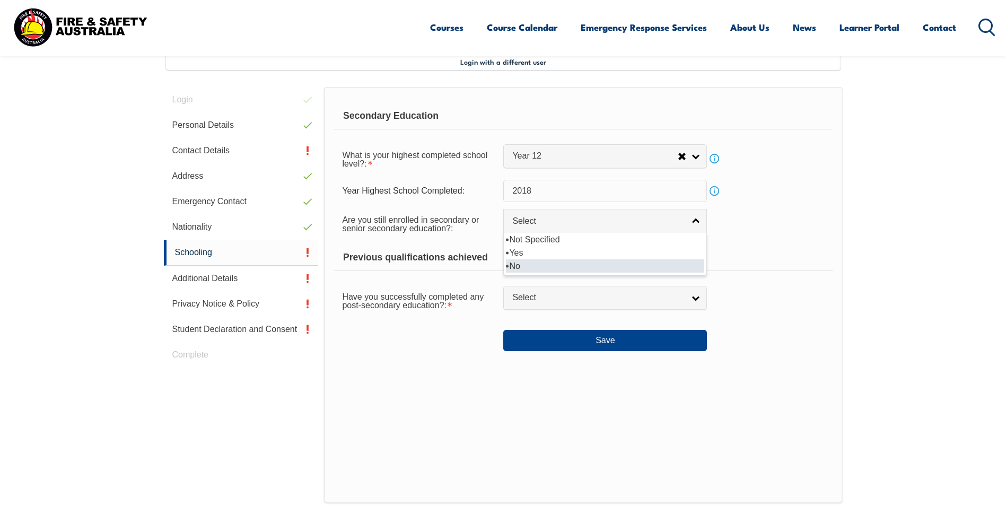
click at [554, 262] on li "No" at bounding box center [605, 265] width 198 height 13
select select "false"
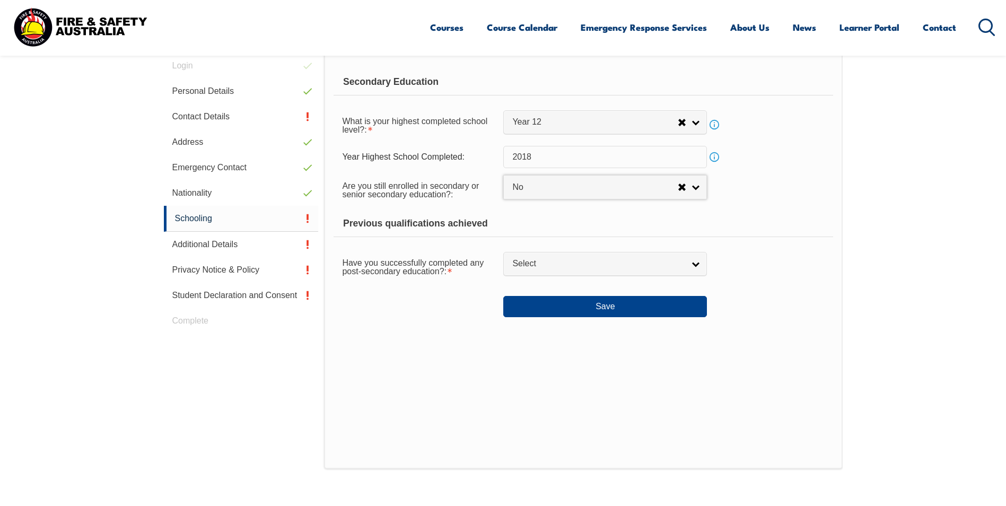
scroll to position [342, 0]
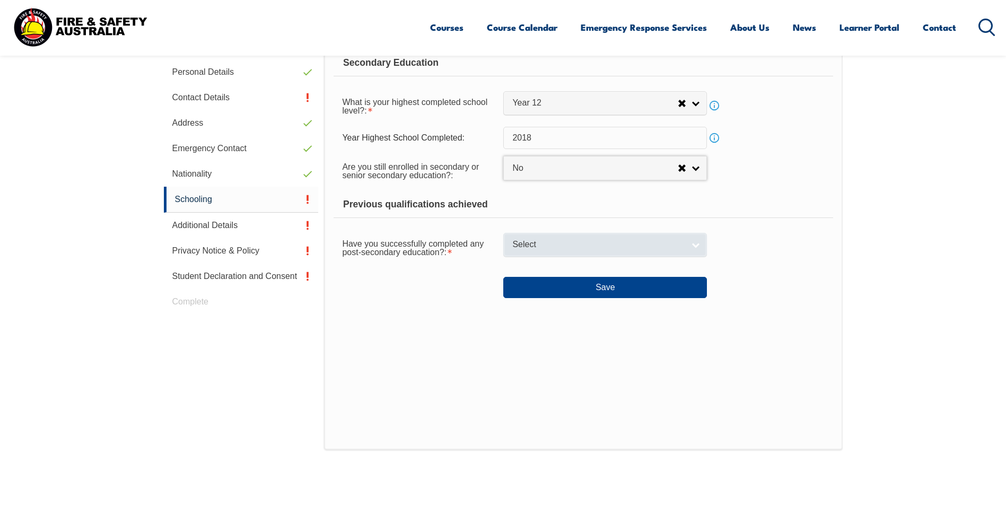
click at [563, 241] on span "Select" at bounding box center [598, 244] width 172 height 11
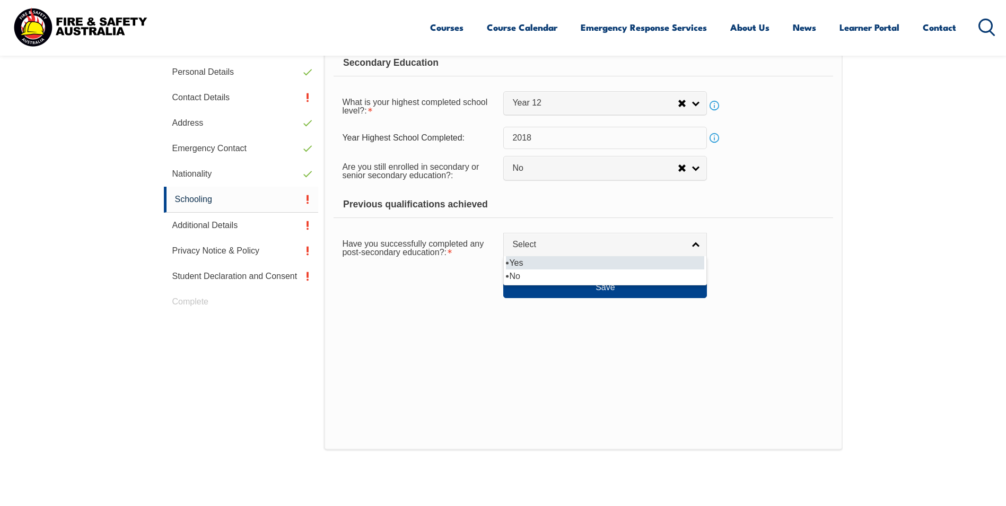
click at [547, 259] on li "Yes" at bounding box center [605, 262] width 198 height 13
select select "true"
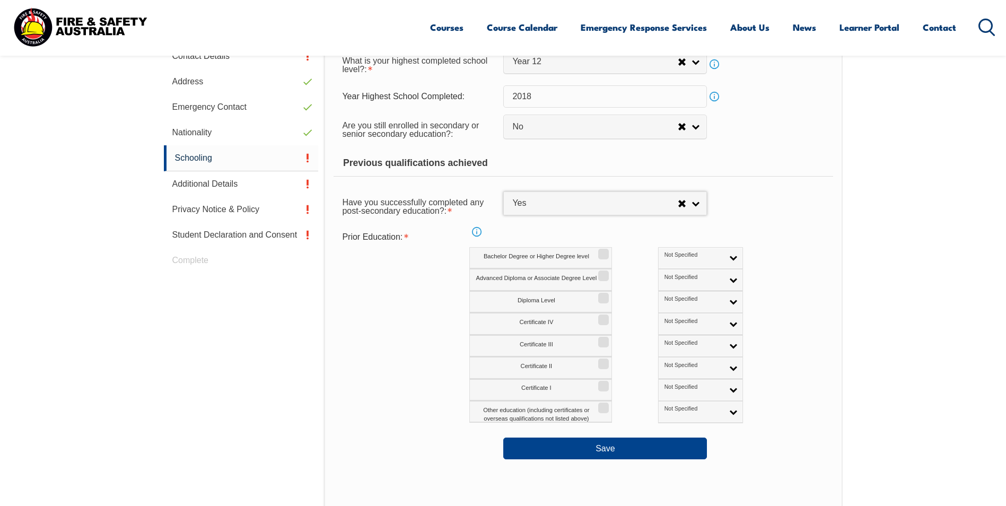
scroll to position [448, 0]
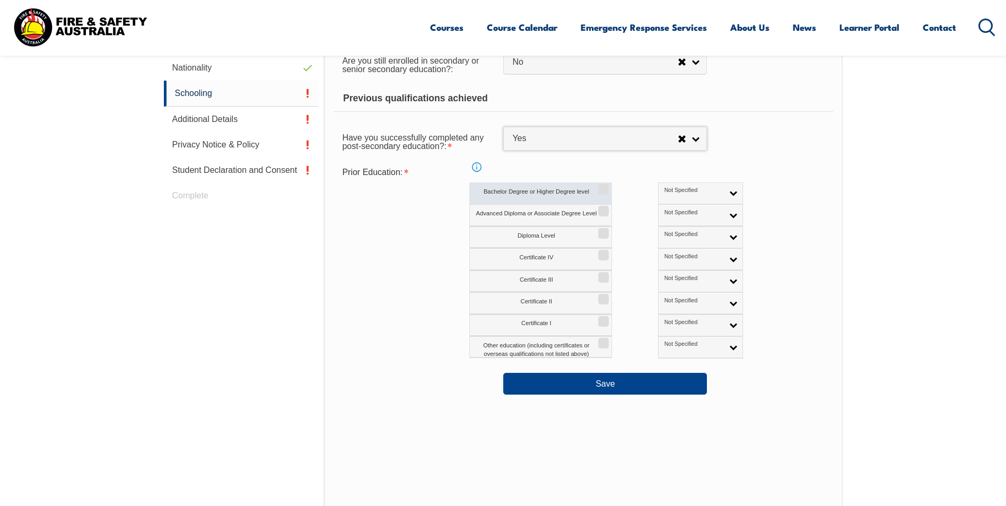
click at [601, 186] on input "Bachelor Degree or Higher Degree level" at bounding box center [601, 185] width 6 height 1
checkbox input "true"
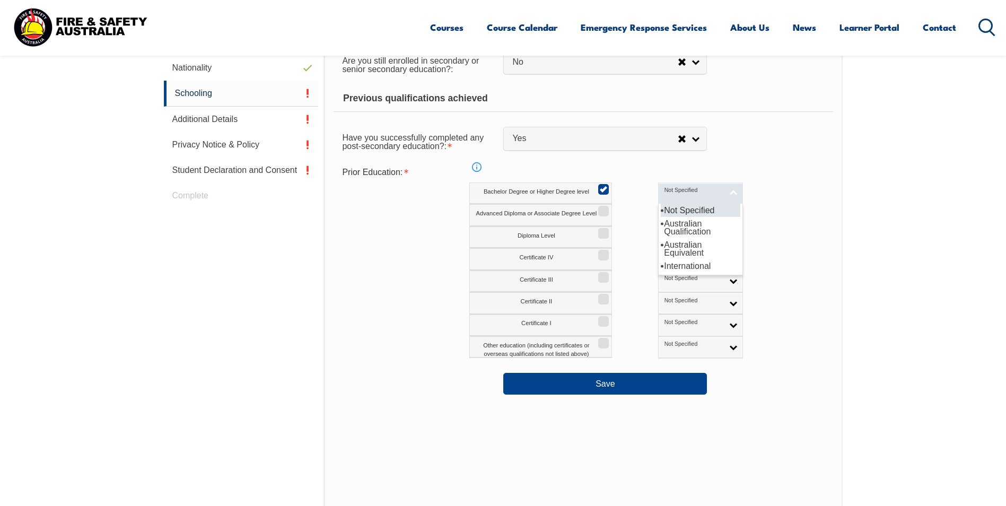
click at [679, 187] on link "Not Specified" at bounding box center [700, 193] width 85 height 22
click at [670, 228] on li "Australian Qualification" at bounding box center [701, 227] width 80 height 21
click at [793, 239] on div "Prior Education: Info Bachelor Degree or Higher Degree level Not Specified Aust…" at bounding box center [582, 260] width 499 height 196
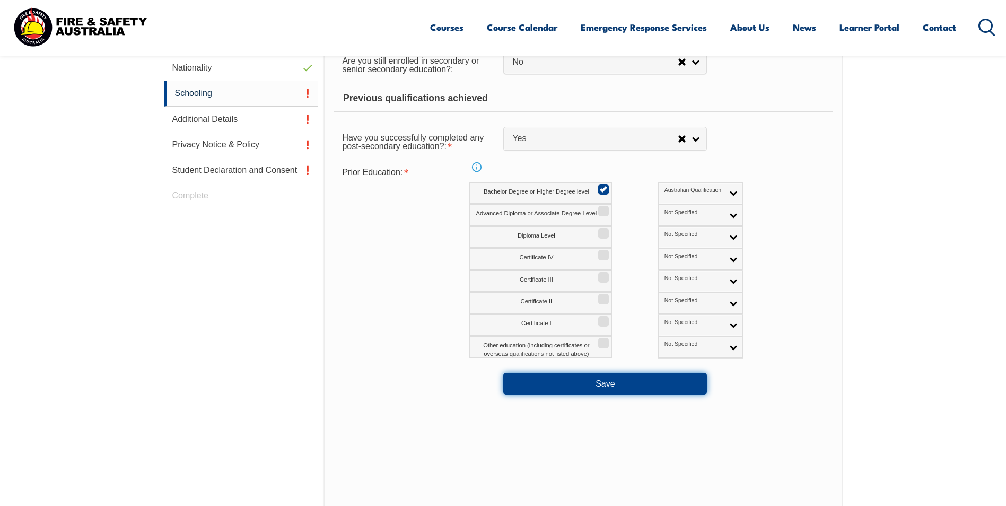
click at [622, 380] on button "Save" at bounding box center [605, 383] width 204 height 21
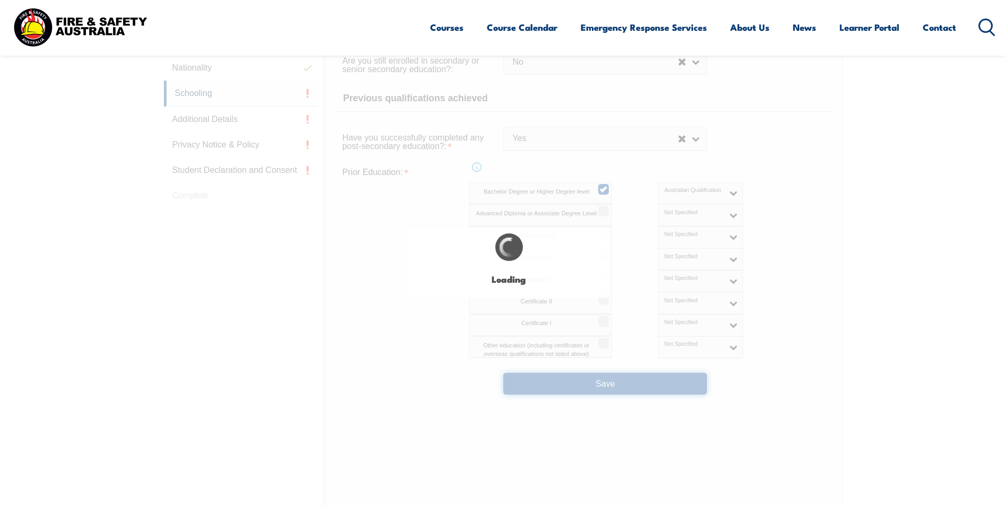
select select
select select "false"
select select "true"
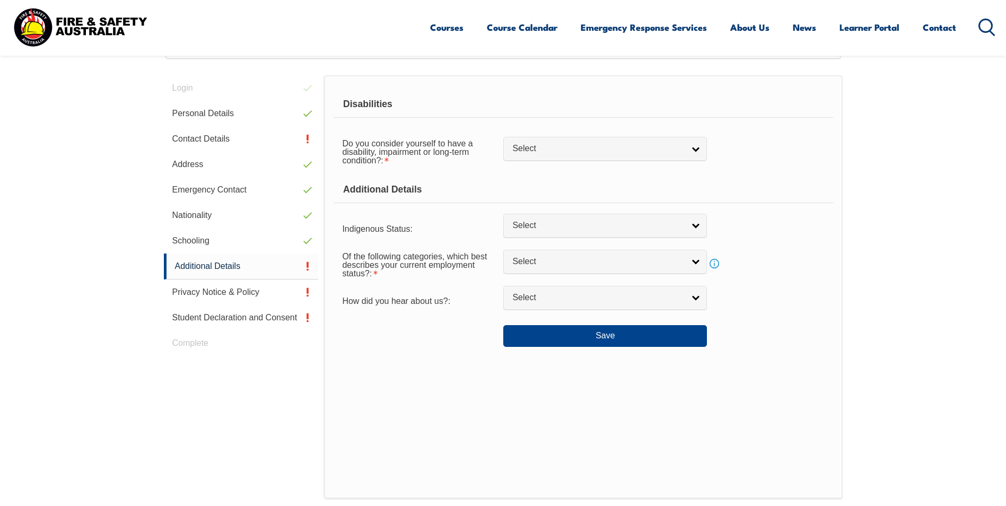
scroll to position [313, 0]
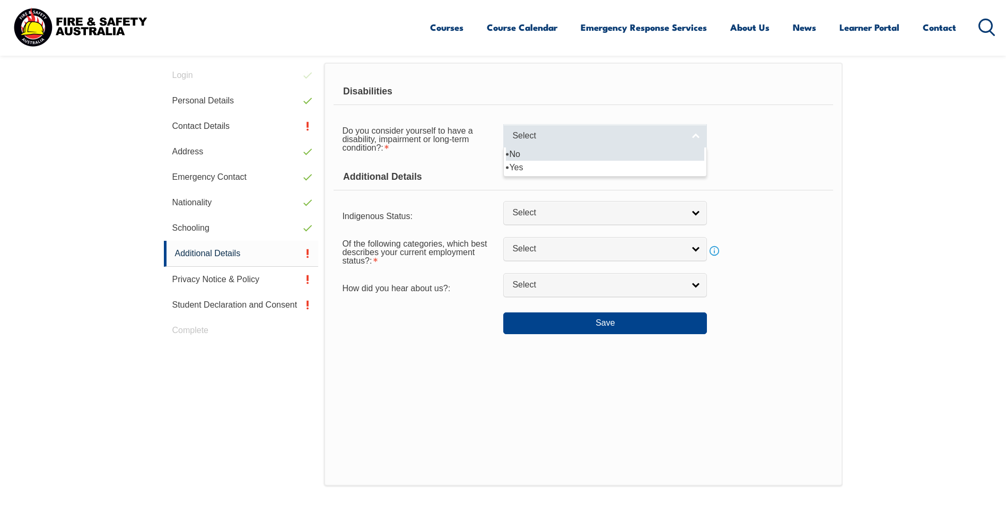
click at [548, 142] on link "Select" at bounding box center [605, 136] width 204 height 24
click at [536, 156] on li "No" at bounding box center [605, 153] width 198 height 13
select select "false"
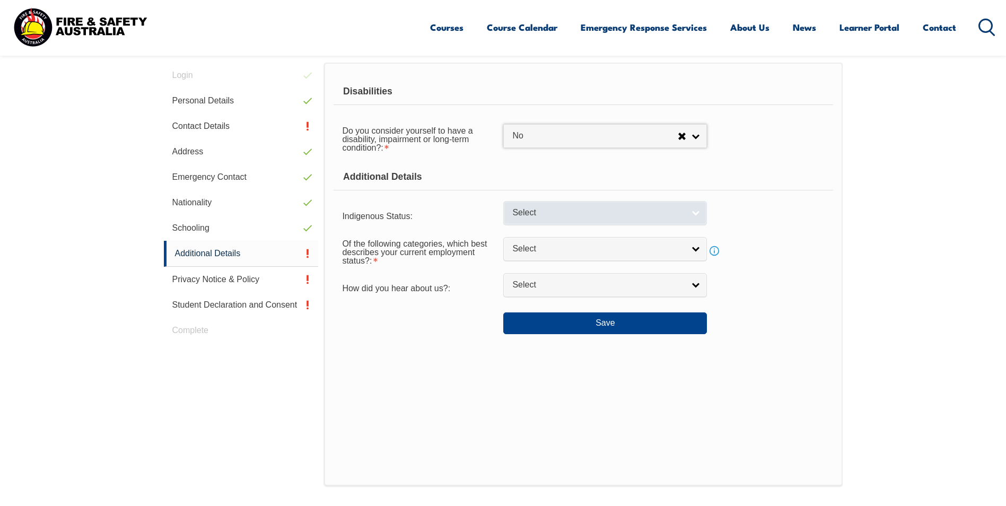
click at [534, 208] on span "Select" at bounding box center [598, 212] width 172 height 11
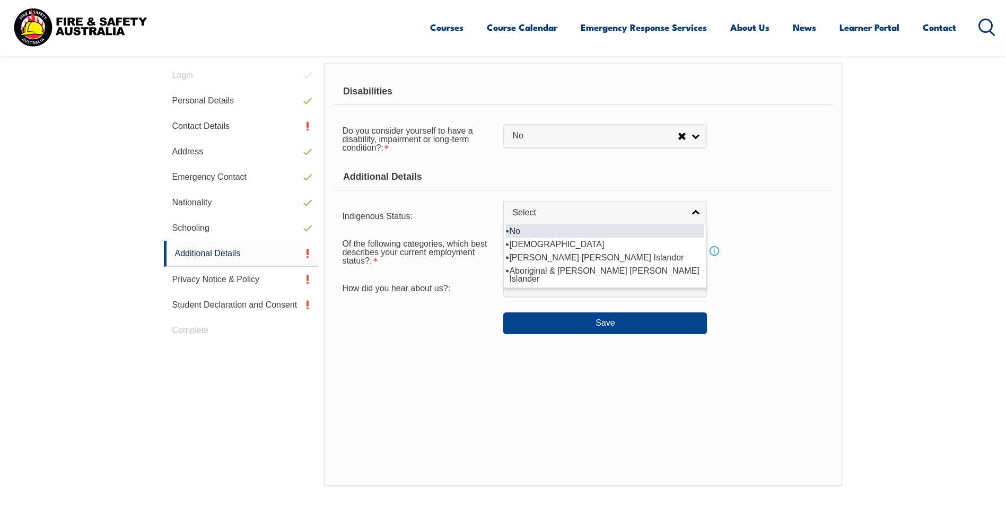
click at [533, 233] on li "No" at bounding box center [605, 230] width 198 height 13
select select "4"
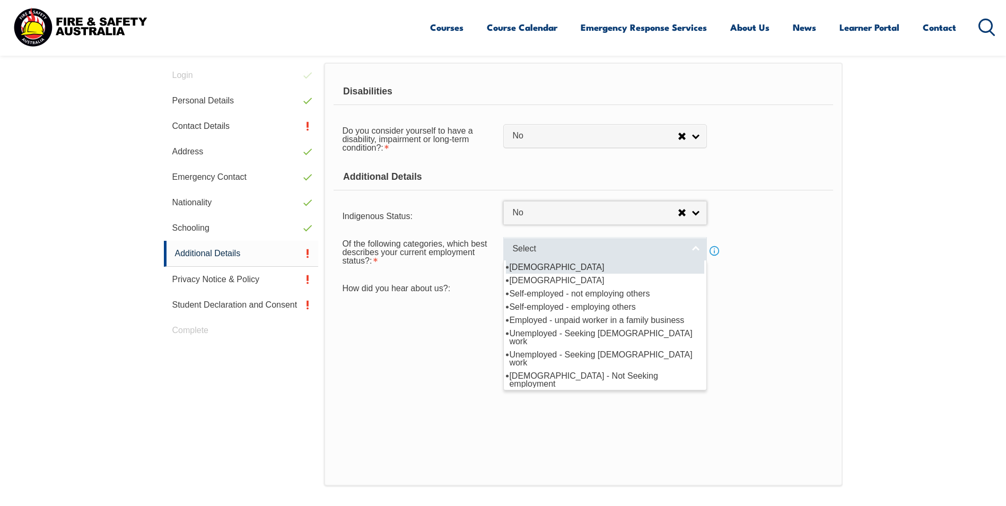
click at [544, 253] on span "Select" at bounding box center [598, 248] width 172 height 11
click at [604, 267] on li "Full-time employee" at bounding box center [605, 266] width 198 height 13
select select "1"
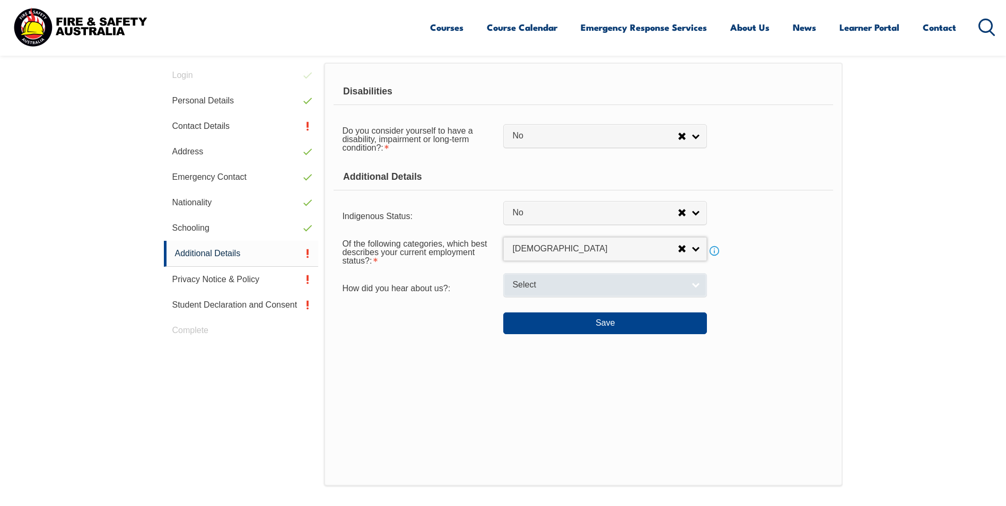
click at [595, 276] on link "Select" at bounding box center [605, 285] width 204 height 24
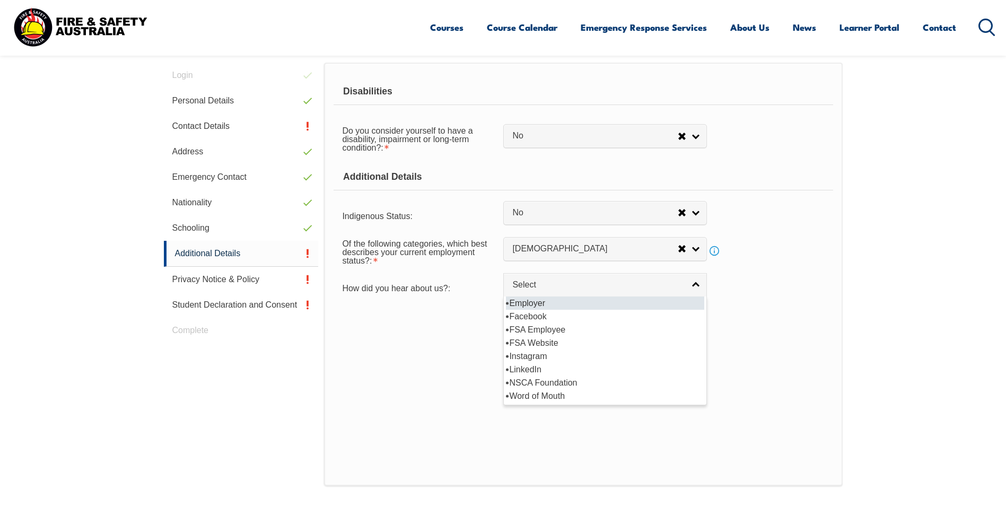
click at [574, 300] on li "Employer" at bounding box center [605, 302] width 198 height 13
select select "8019"
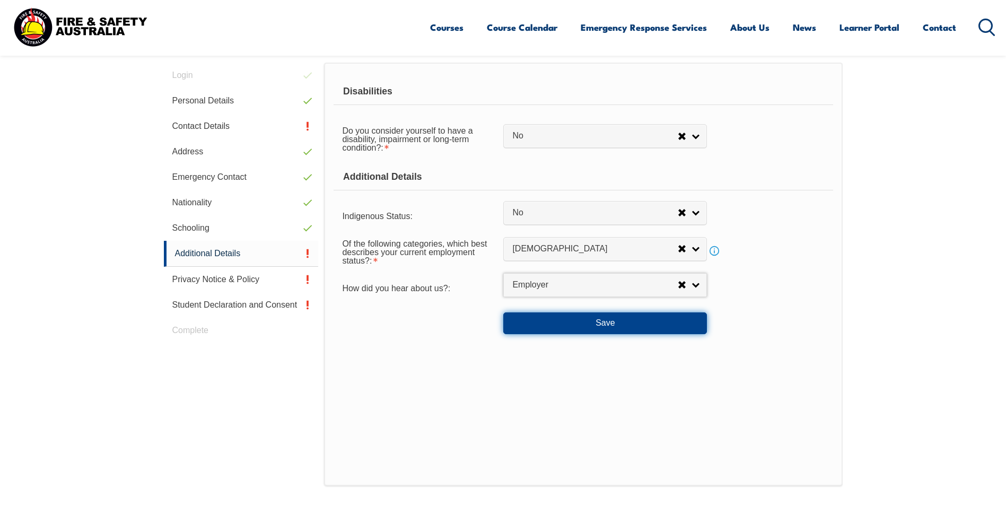
click at [596, 329] on button "Save" at bounding box center [605, 322] width 204 height 21
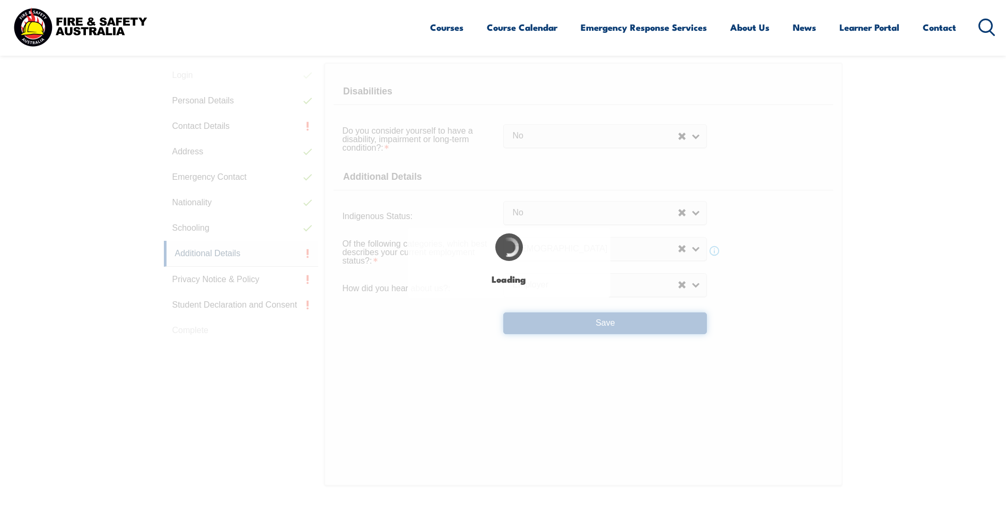
select select "false"
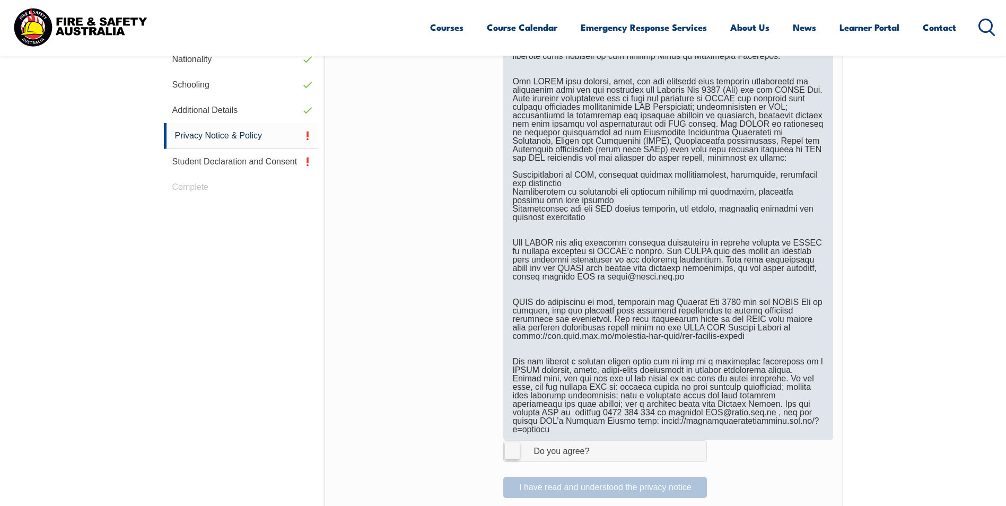
scroll to position [501, 0]
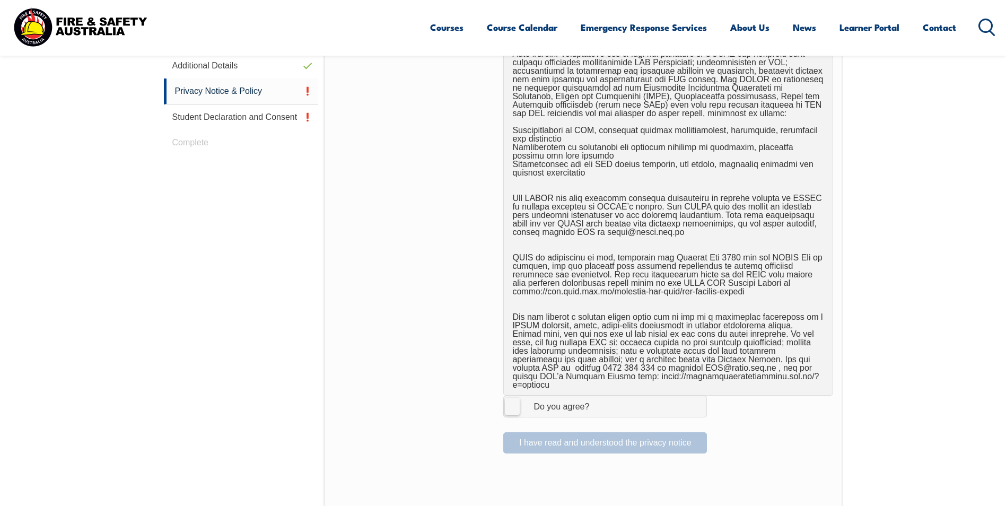
click at [528, 402] on div "Do you agree?" at bounding box center [550, 406] width 77 height 8
click at [597, 396] on input "I Agree Do you agree?" at bounding box center [606, 406] width 18 height 20
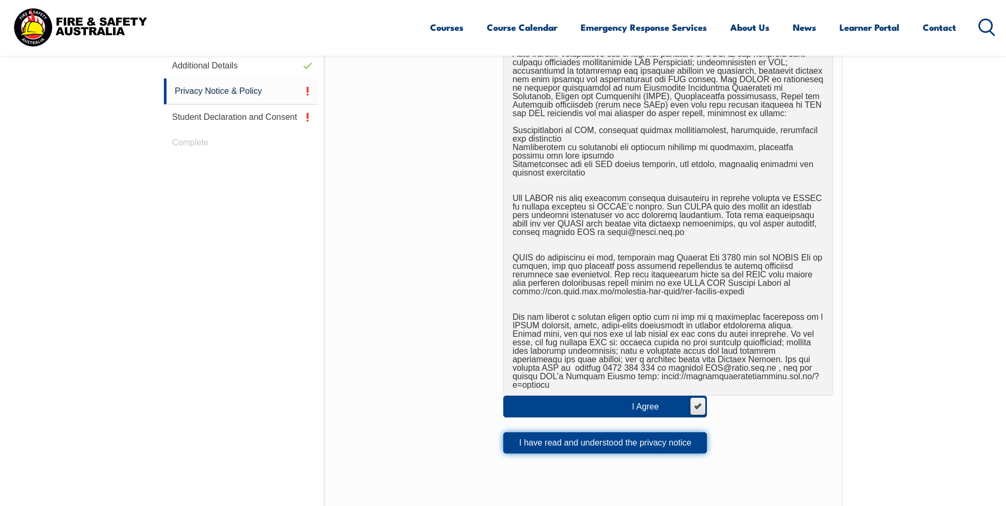
click at [601, 432] on button "I have read and understood the privacy notice" at bounding box center [605, 442] width 204 height 21
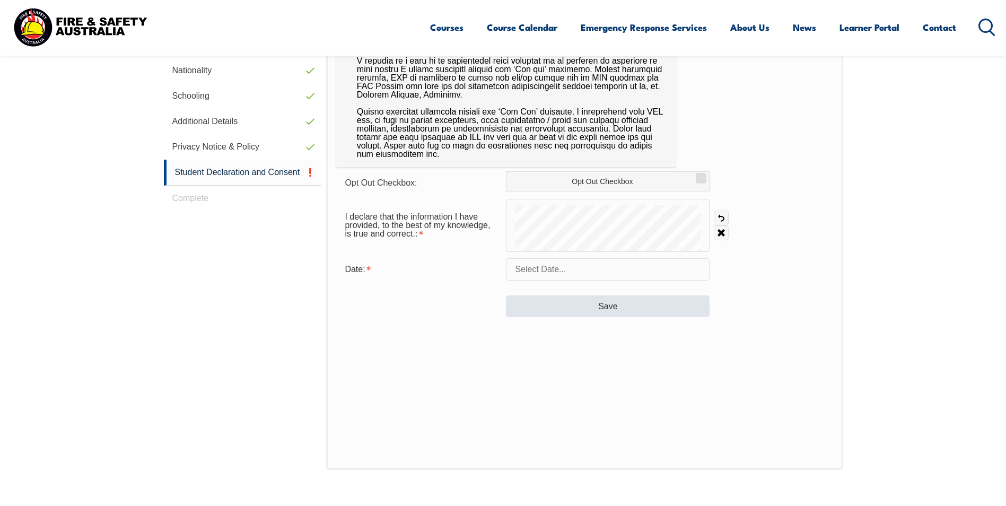
scroll to position [289, 0]
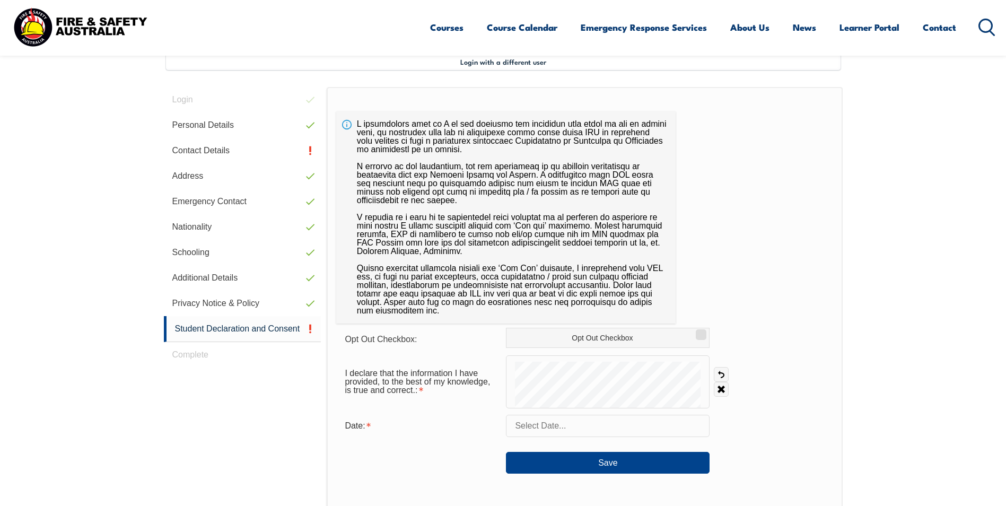
click at [538, 420] on input "text" at bounding box center [608, 426] width 204 height 22
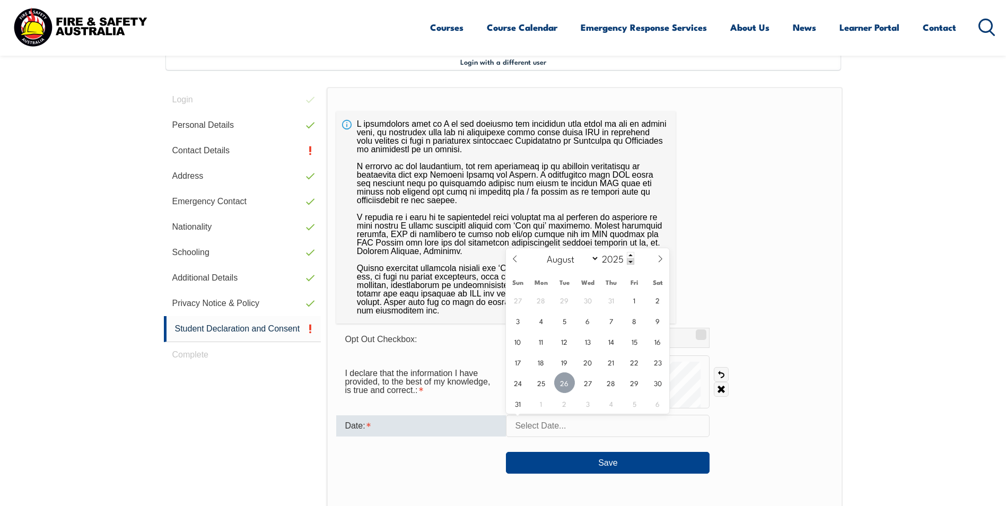
click at [569, 378] on span "26" at bounding box center [564, 382] width 21 height 21
type input "August 26, 2025"
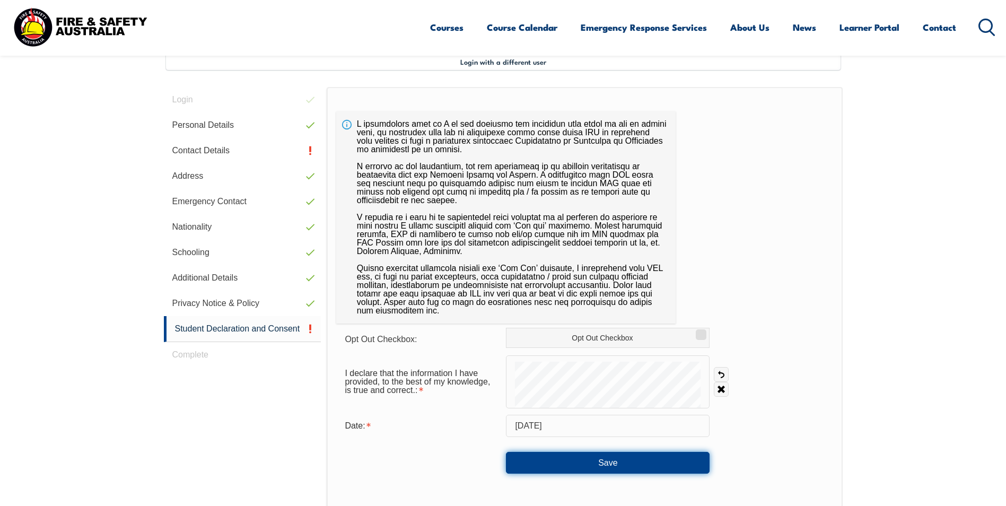
click at [570, 459] on button "Save" at bounding box center [608, 462] width 204 height 21
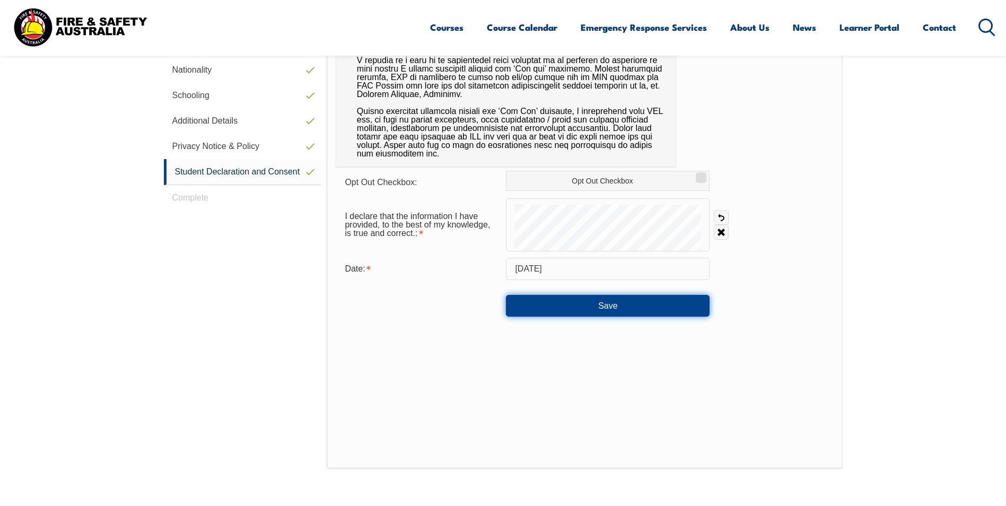
scroll to position [342, 0]
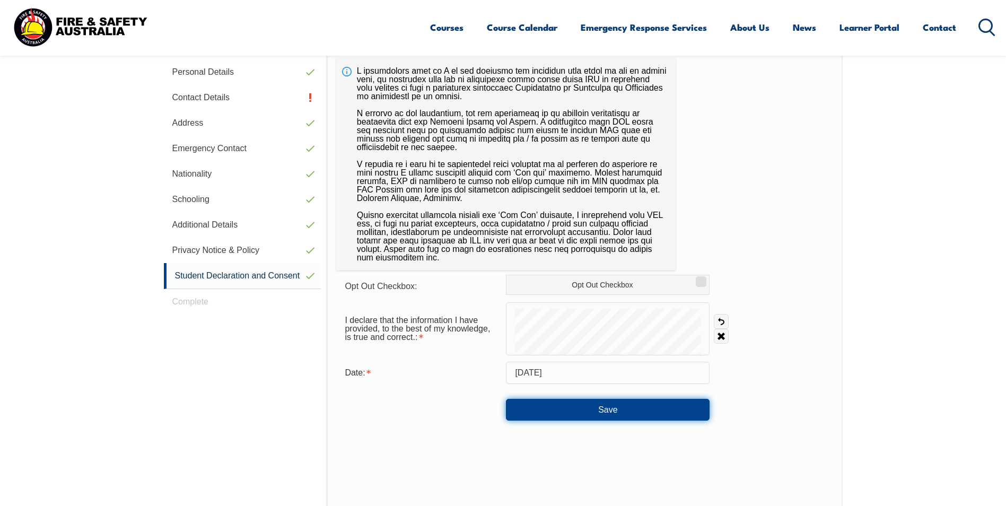
click at [647, 409] on button "Save" at bounding box center [608, 409] width 204 height 21
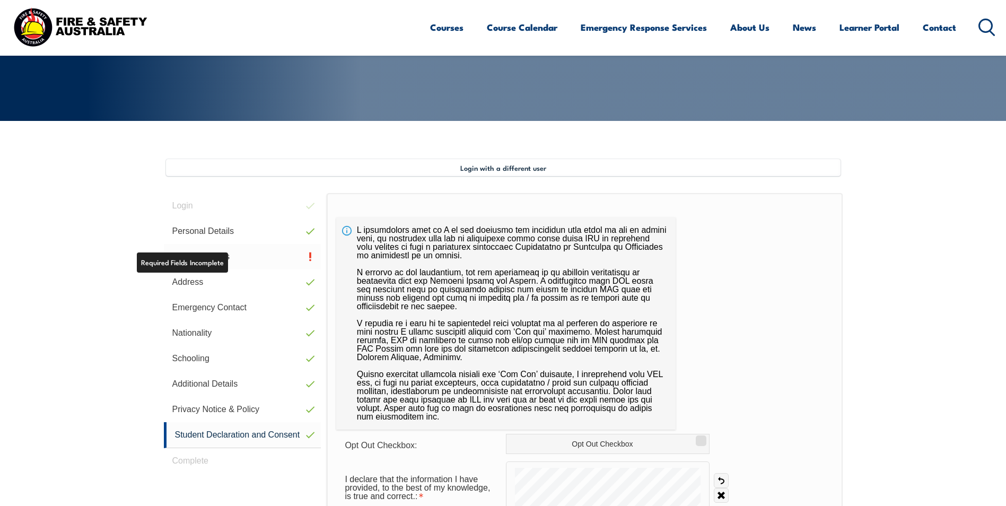
click at [224, 258] on link "Contact Details" at bounding box center [242, 256] width 157 height 25
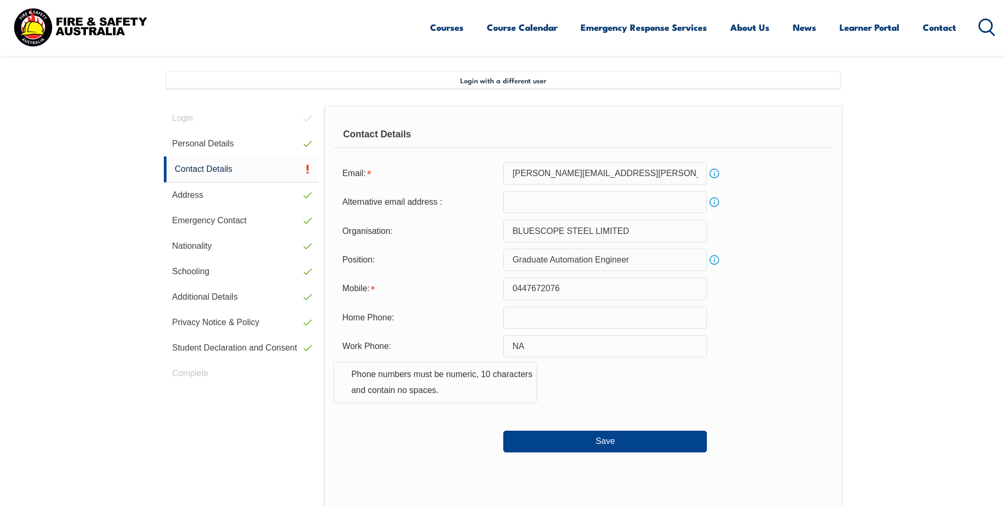
scroll to position [289, 0]
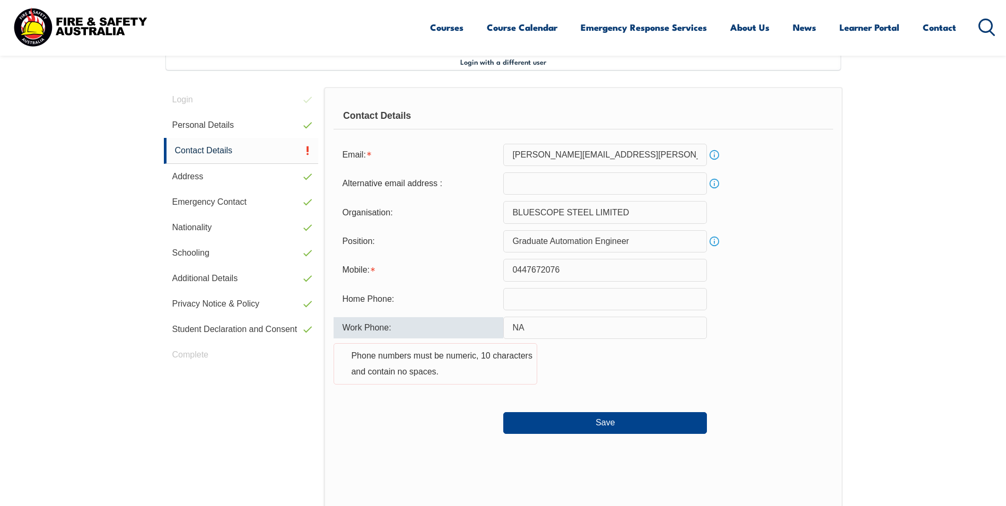
drag, startPoint x: 538, startPoint y: 334, endPoint x: 492, endPoint y: 332, distance: 45.6
click at [492, 332] on div "Work Phone: NA Phone numbers must be numeric, 10 characters and contain no spac…" at bounding box center [582, 356] width 499 height 81
click at [558, 416] on button "Save" at bounding box center [605, 422] width 204 height 21
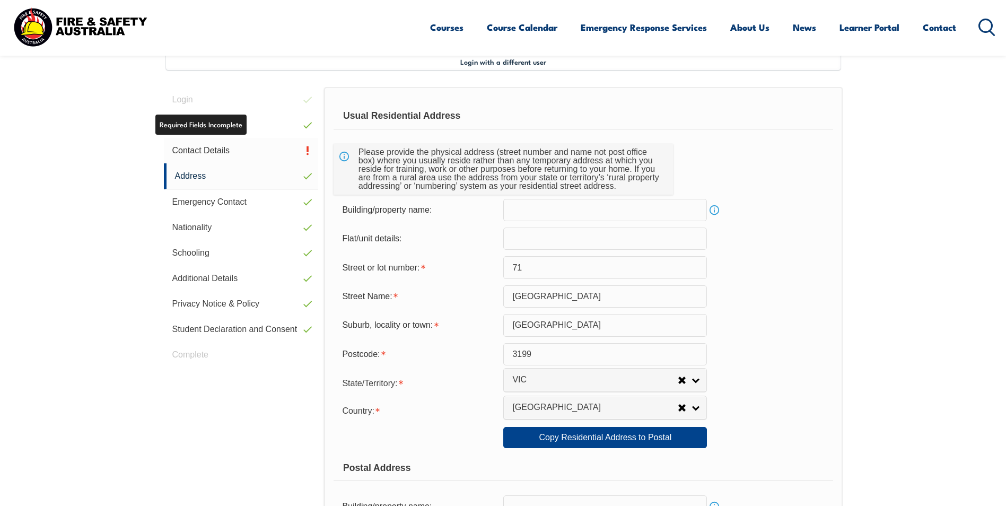
click at [254, 148] on link "Contact Details" at bounding box center [241, 150] width 155 height 25
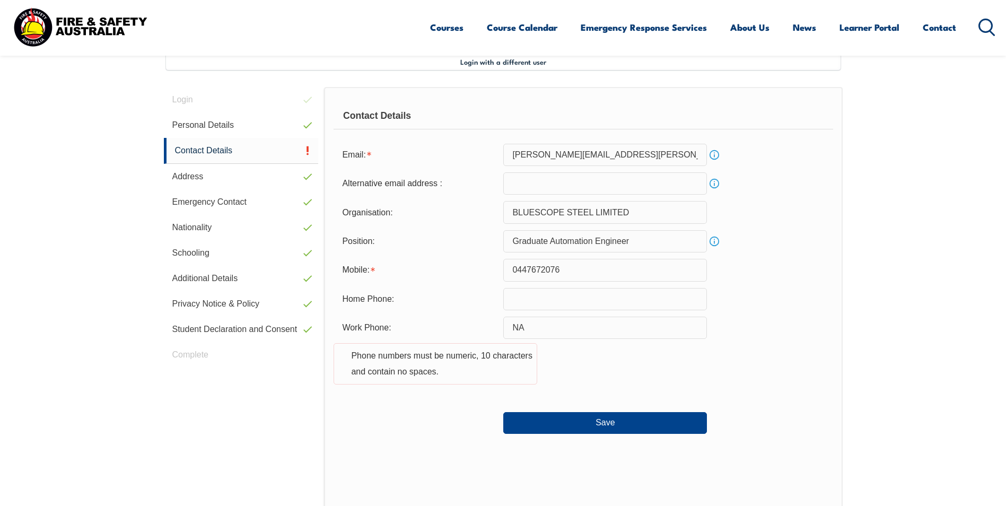
click at [596, 331] on input "NA" at bounding box center [605, 327] width 204 height 22
type input "N"
click at [751, 402] on form "Email: david.brackenridge@bluescopesteel.com Info Alternative email address : I…" at bounding box center [582, 289] width 499 height 290
click at [521, 273] on input "0447672076" at bounding box center [605, 270] width 204 height 22
click at [797, 402] on form "Email: david.brackenridge@bluescopesteel.com Info Alternative email address : I…" at bounding box center [582, 289] width 499 height 290
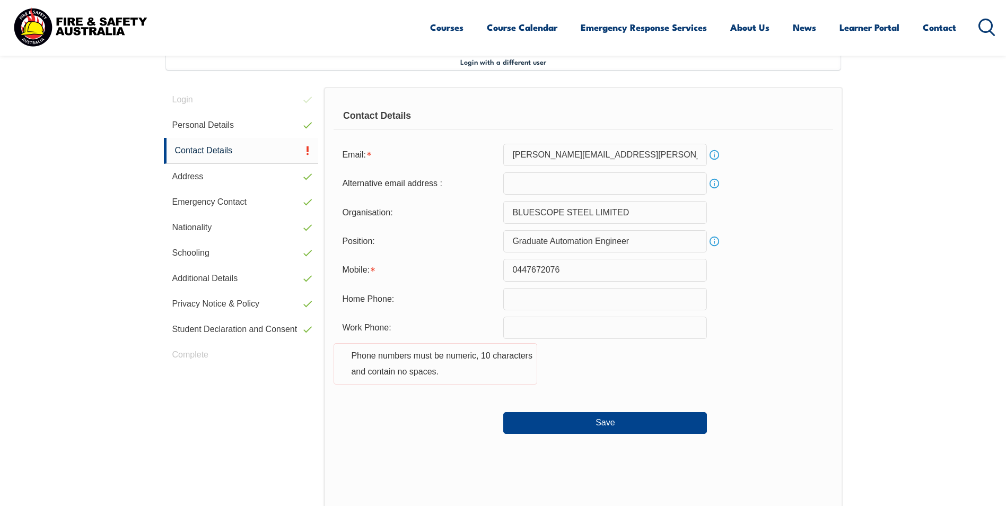
click at [456, 384] on div "Phone numbers must be numeric, 10 characters and contain no spaces." at bounding box center [435, 363] width 204 height 41
click at [445, 359] on div "Phone numbers must be numeric, 10 characters and contain no spaces." at bounding box center [435, 363] width 204 height 41
click at [383, 274] on div "Mobile:" at bounding box center [418, 270] width 170 height 20
click at [587, 407] on div "Save" at bounding box center [582, 418] width 499 height 30
click at [592, 412] on button "Save" at bounding box center [605, 422] width 204 height 21
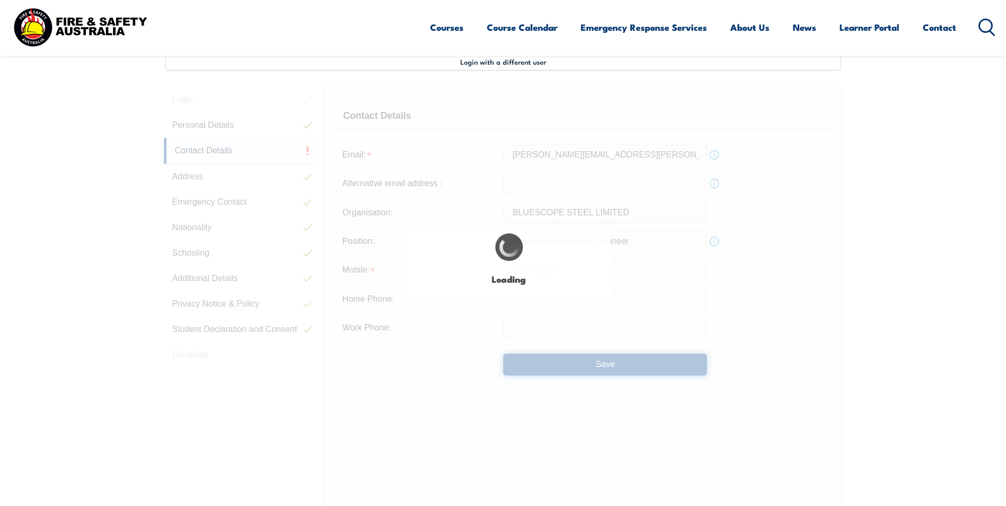
type input "NA"
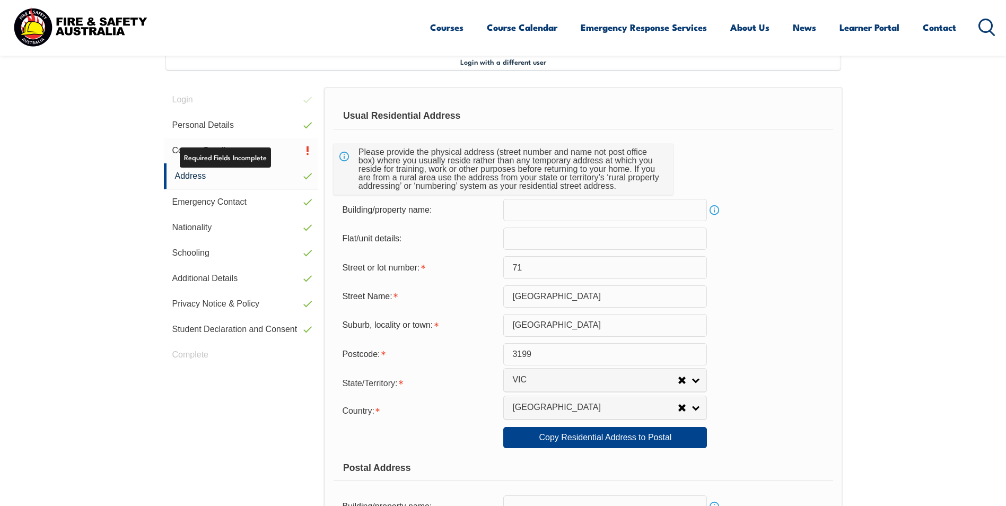
click at [259, 154] on link "Contact Details" at bounding box center [241, 150] width 155 height 25
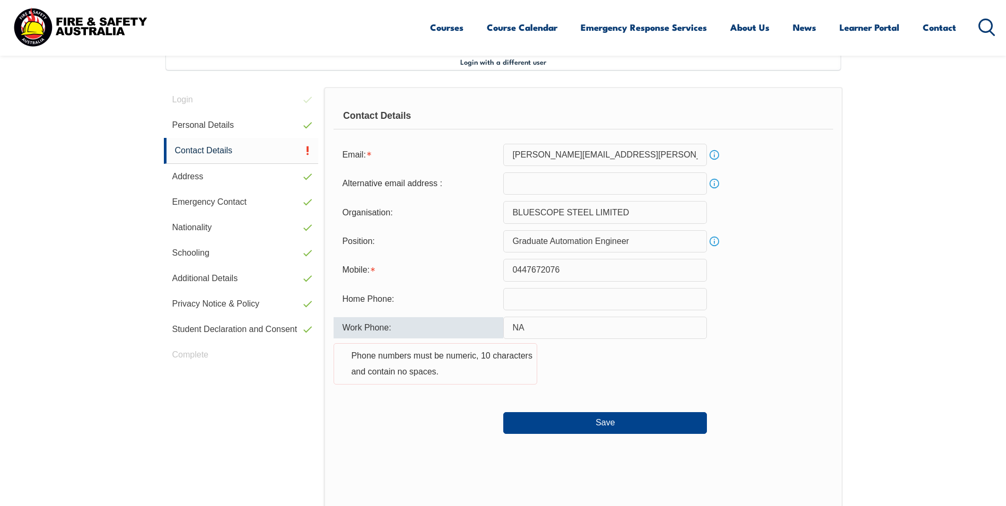
drag, startPoint x: 598, startPoint y: 333, endPoint x: 392, endPoint y: 321, distance: 206.6
click at [392, 321] on div "Work Phone: NA Phone numbers must be numeric, 10 characters and contain no spac…" at bounding box center [582, 356] width 499 height 81
click at [719, 378] on div "Work Phone: Phone numbers must be numeric, 10 characters and contain no spaces." at bounding box center [582, 356] width 499 height 81
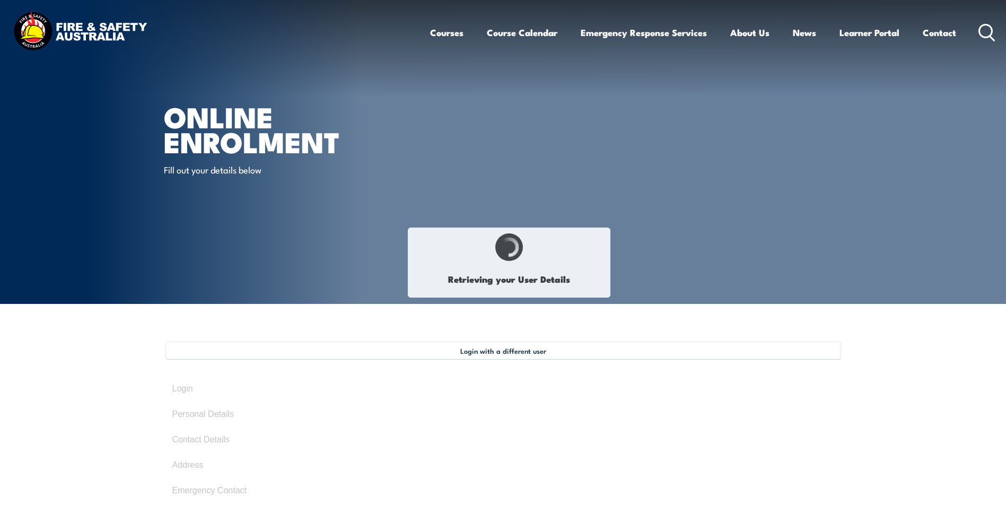
select select "Mr"
type input "[PERSON_NAME]"
type input "Brackenridge"
type input "August 9, 1999"
type input "EGRJZ37HFA"
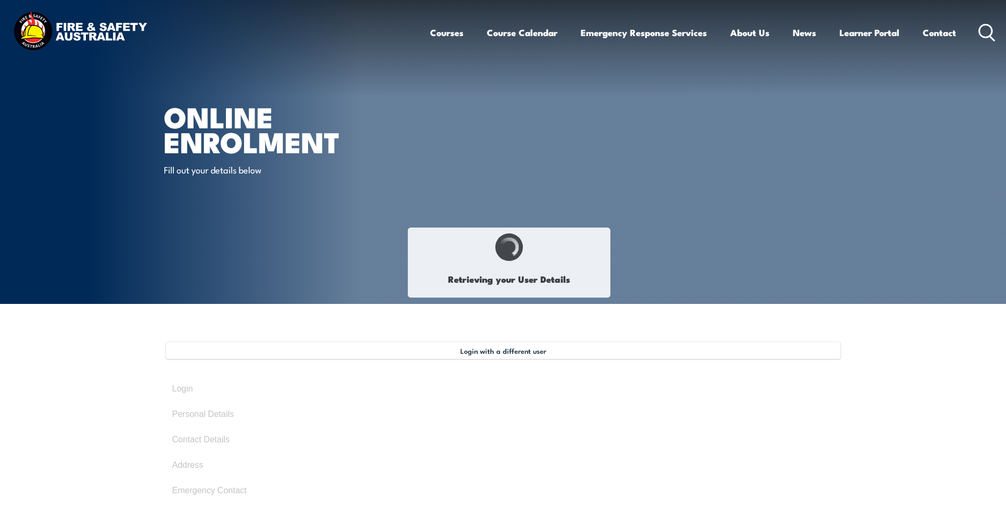
select select "M"
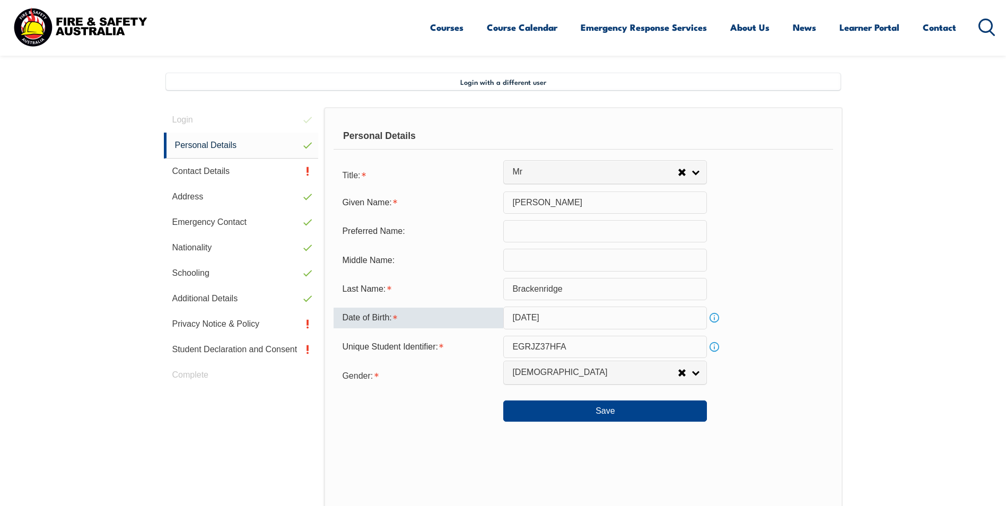
scroll to position [289, 0]
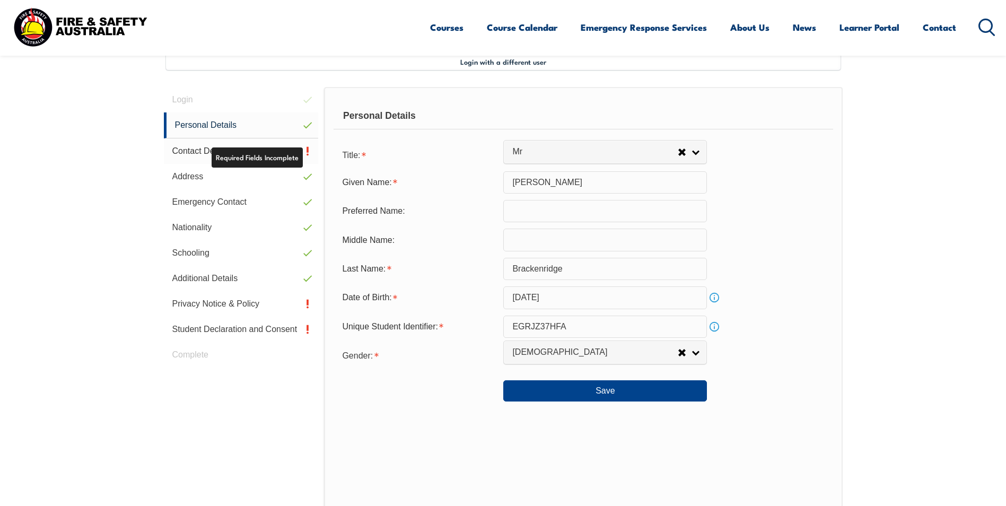
click at [291, 157] on link "Contact Details" at bounding box center [241, 150] width 155 height 25
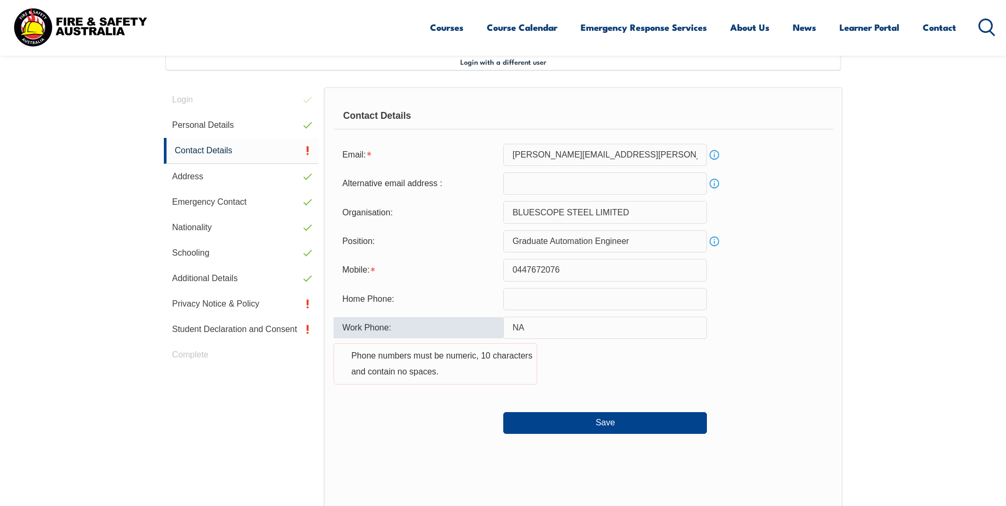
click at [530, 321] on input "NA" at bounding box center [605, 327] width 204 height 22
type input "N"
click at [588, 347] on div "Work Phone: Phone numbers must be numeric, 10 characters and contain no spaces." at bounding box center [582, 356] width 499 height 81
click at [601, 409] on div "Save" at bounding box center [582, 418] width 499 height 30
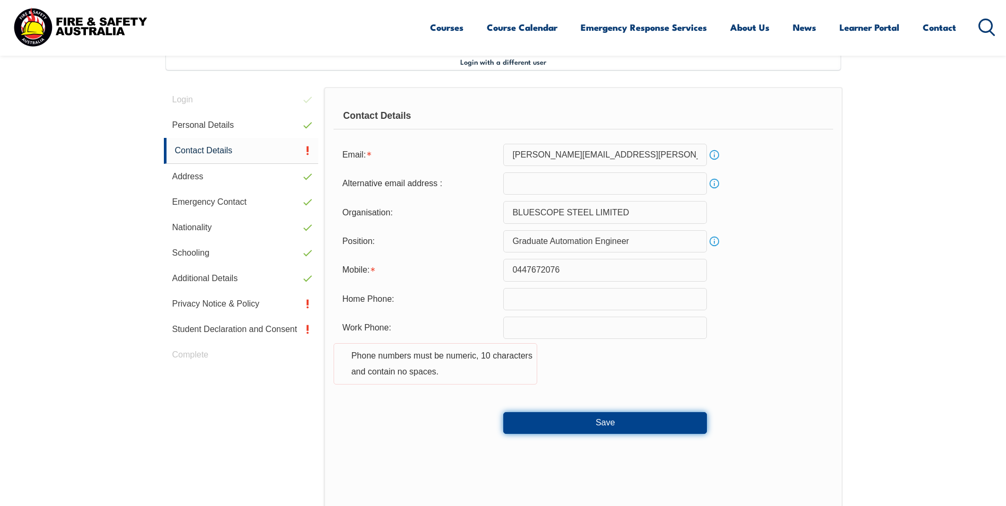
click at [609, 433] on button "Save" at bounding box center [605, 422] width 204 height 21
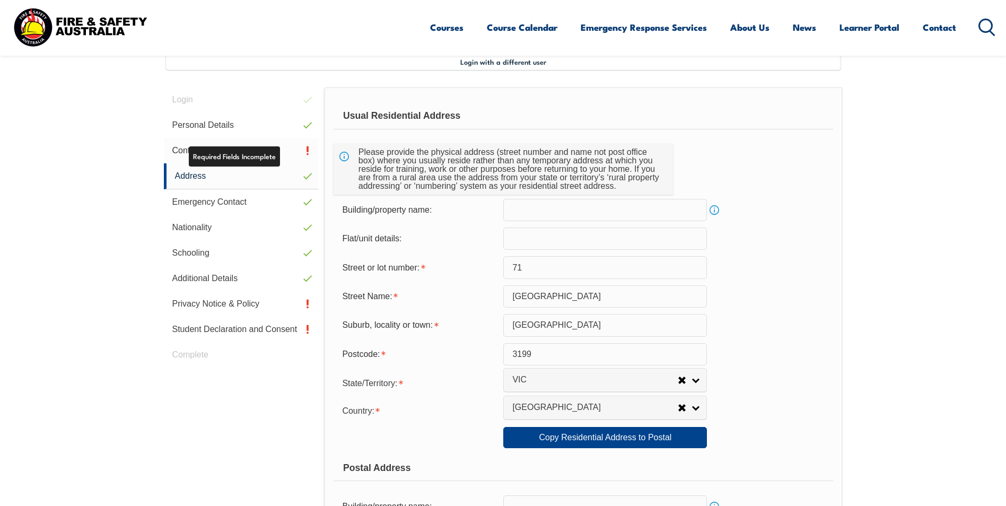
click at [266, 155] on link "Contact Details" at bounding box center [241, 150] width 155 height 25
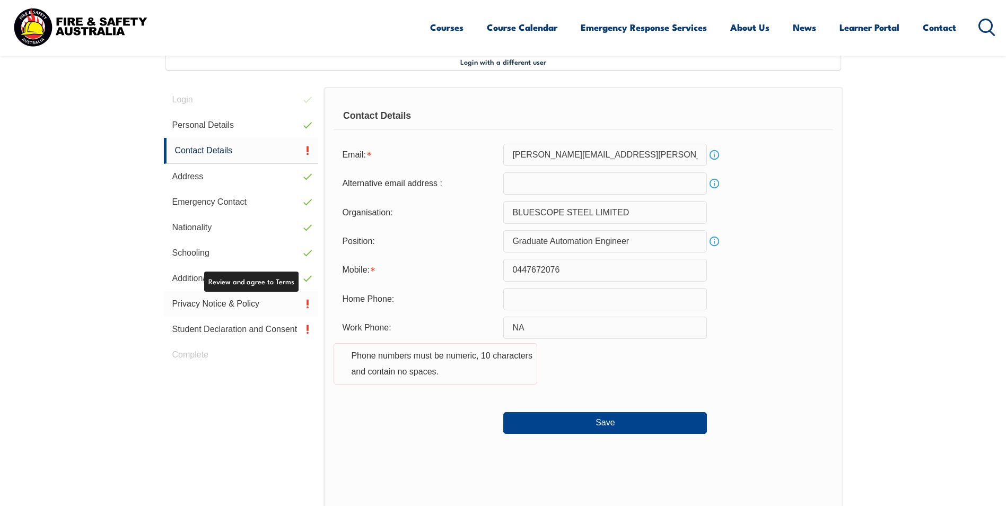
click at [287, 302] on link "Privacy Notice & Policy" at bounding box center [241, 303] width 155 height 25
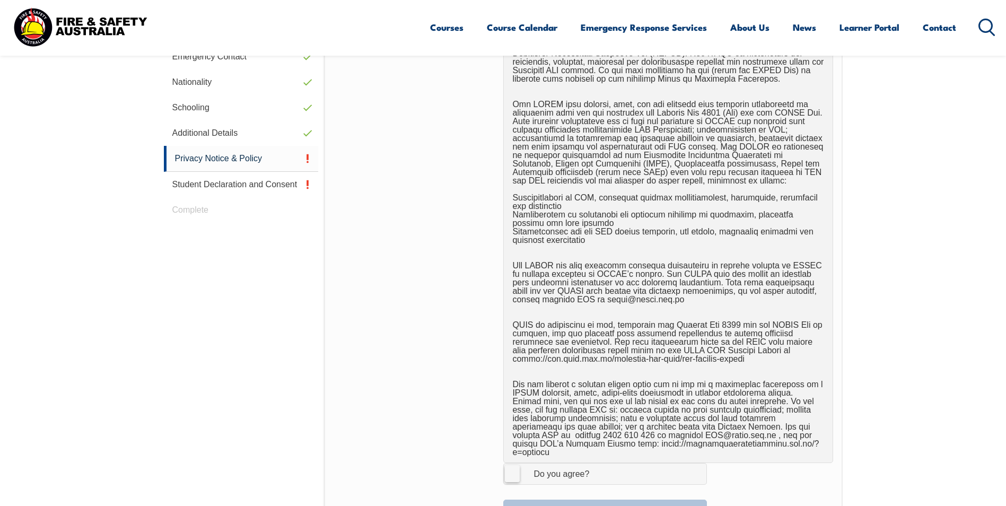
scroll to position [660, 0]
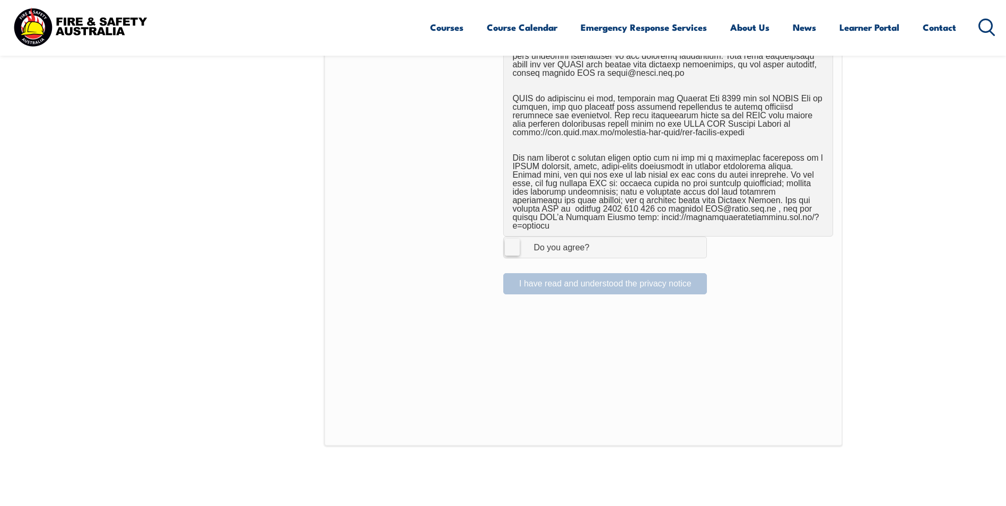
click at [576, 246] on span "I Agree Do you agree?" at bounding box center [551, 247] width 94 height 20
click at [597, 246] on input "I Agree Do you agree?" at bounding box center [606, 247] width 18 height 20
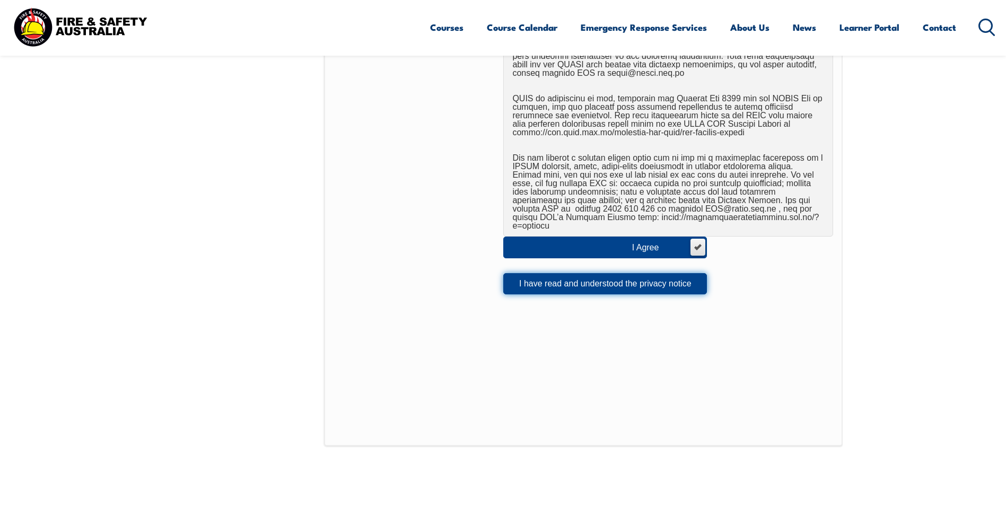
click at [578, 273] on button "I have read and understood the privacy notice" at bounding box center [605, 283] width 204 height 21
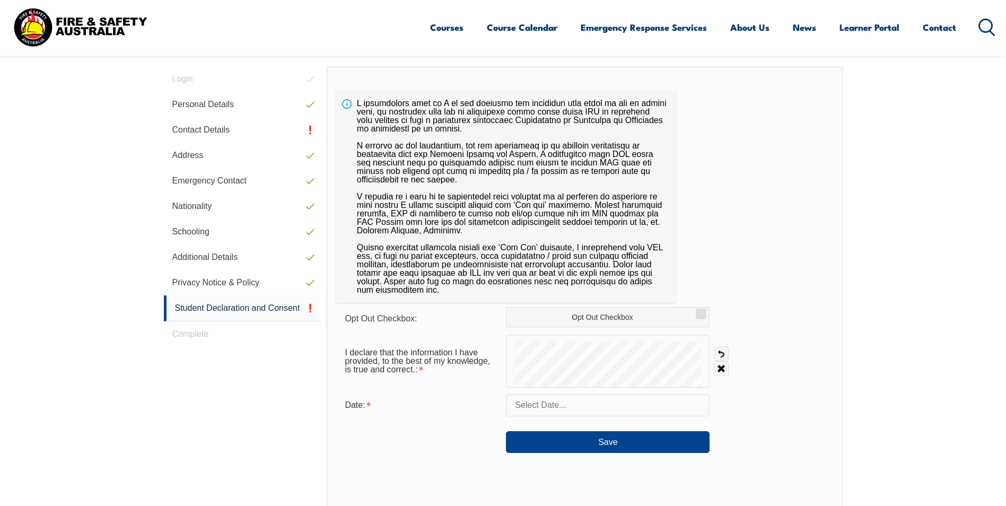
scroll to position [289, 0]
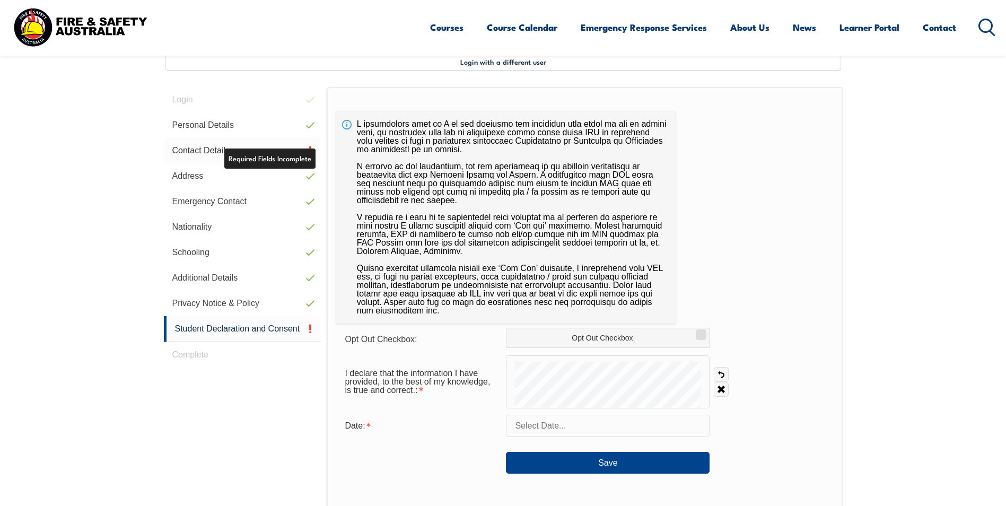
click at [296, 154] on link "Contact Details" at bounding box center [242, 150] width 157 height 25
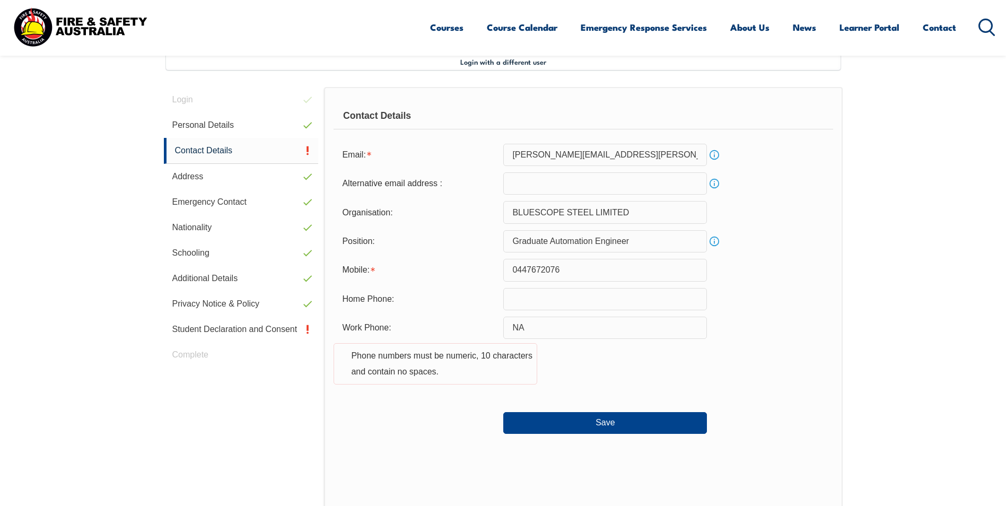
click at [615, 337] on input "NA" at bounding box center [605, 327] width 204 height 22
type input "N"
click at [590, 324] on input "text" at bounding box center [605, 327] width 204 height 22
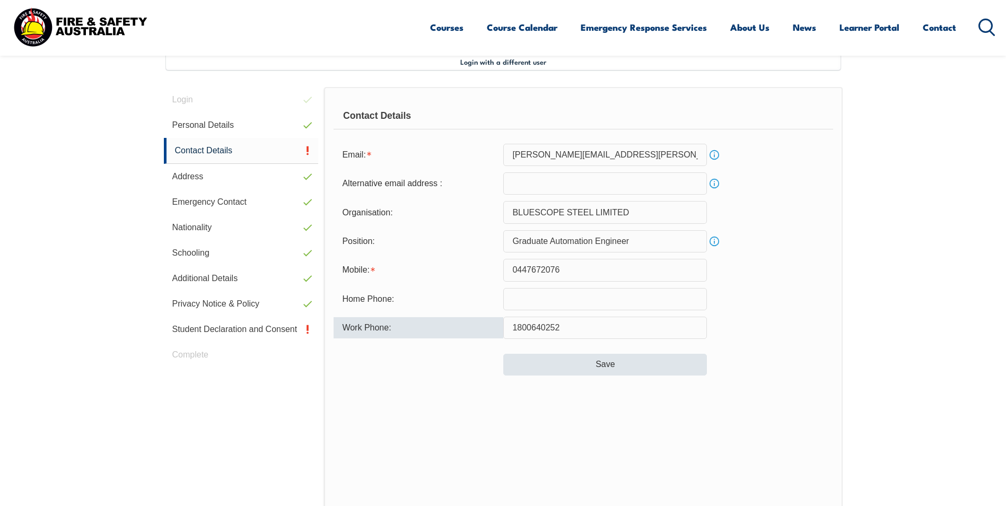
type input "1800640252"
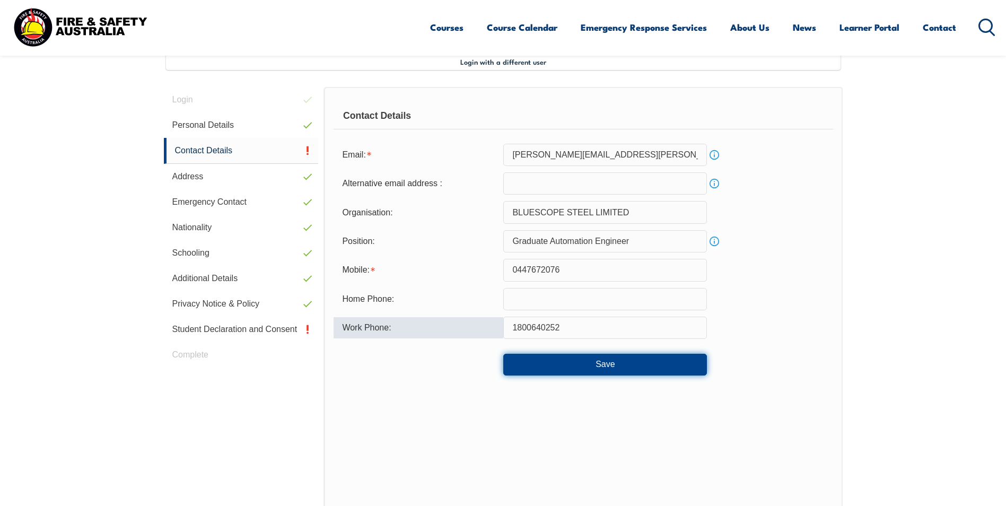
click at [648, 369] on button "Save" at bounding box center [605, 364] width 204 height 21
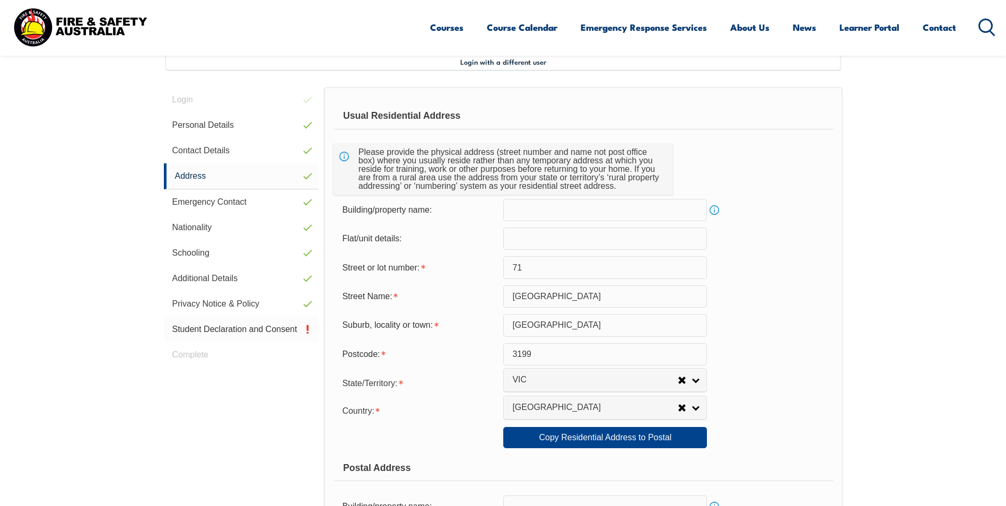
click at [231, 332] on link "Student Declaration and Consent" at bounding box center [241, 328] width 155 height 25
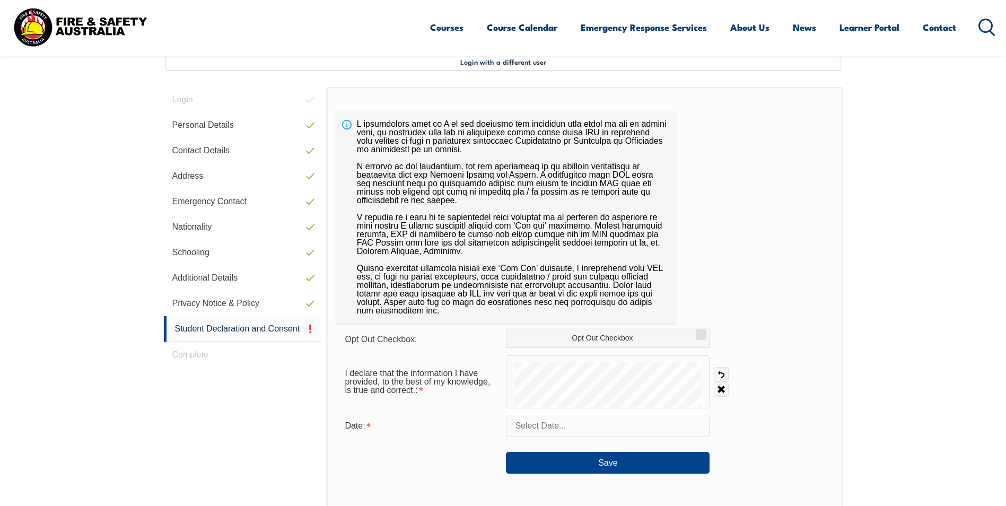
click at [583, 434] on input "text" at bounding box center [608, 426] width 204 height 22
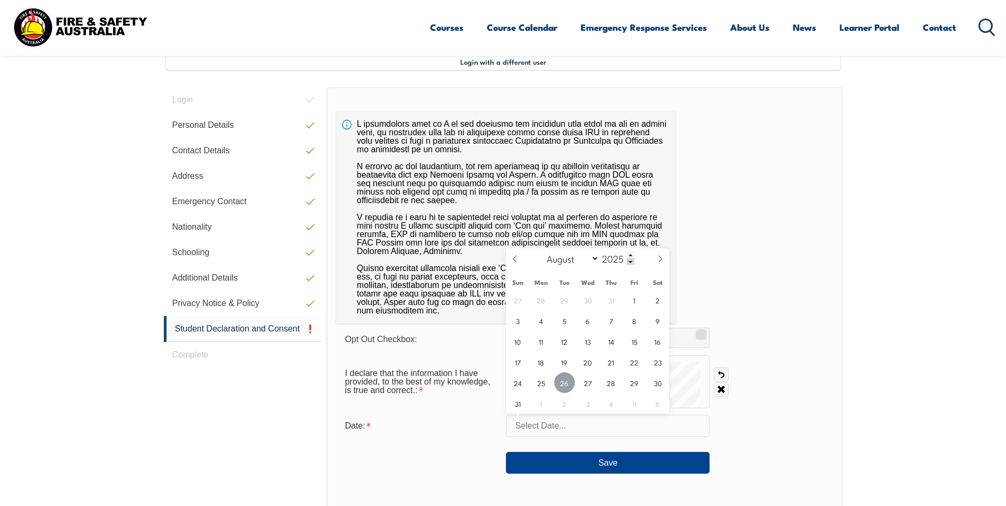
click at [567, 386] on span "26" at bounding box center [564, 382] width 21 height 21
type input "August 26, 2025"
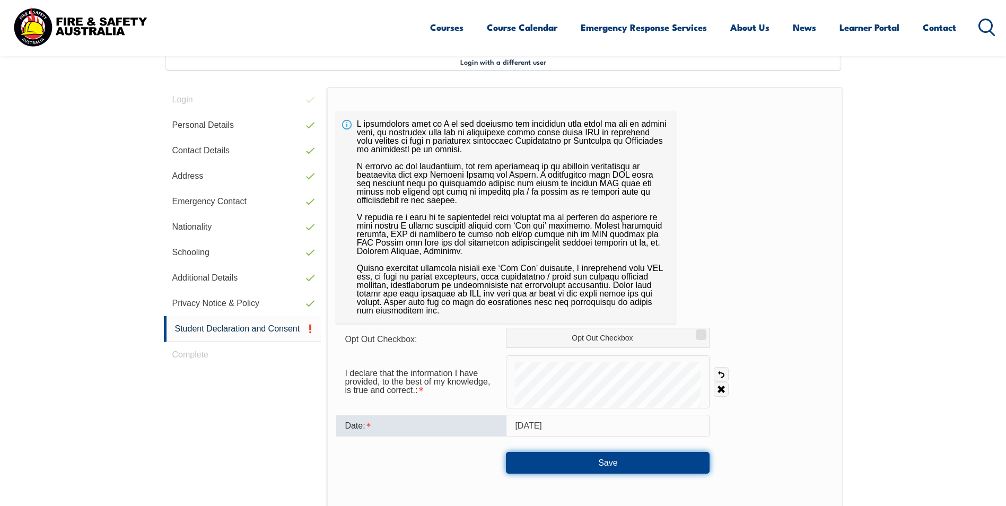
click at [597, 459] on button "Save" at bounding box center [608, 462] width 204 height 21
